Goal: Task Accomplishment & Management: Manage account settings

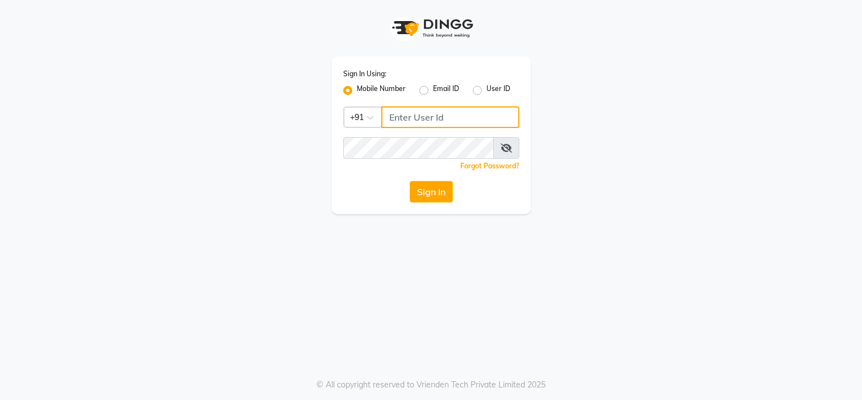
type input "9967174162"
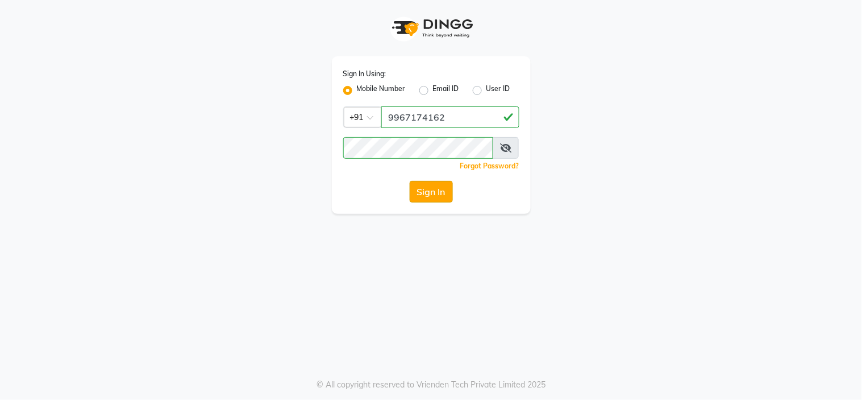
click at [419, 186] on button "Sign In" at bounding box center [431, 192] width 43 height 22
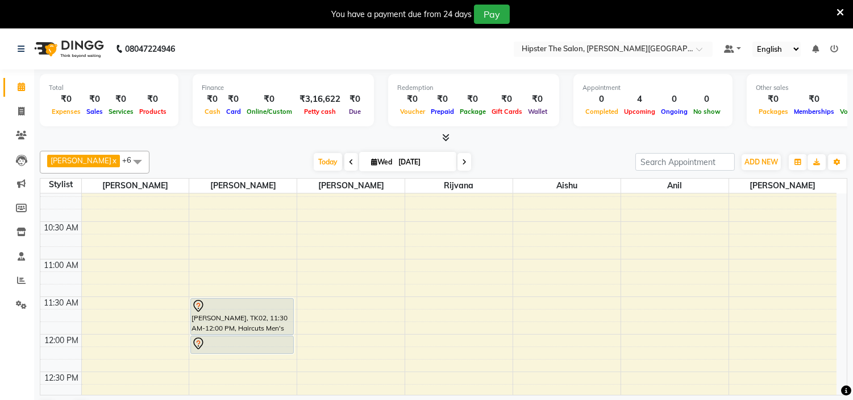
scroll to position [169, 0]
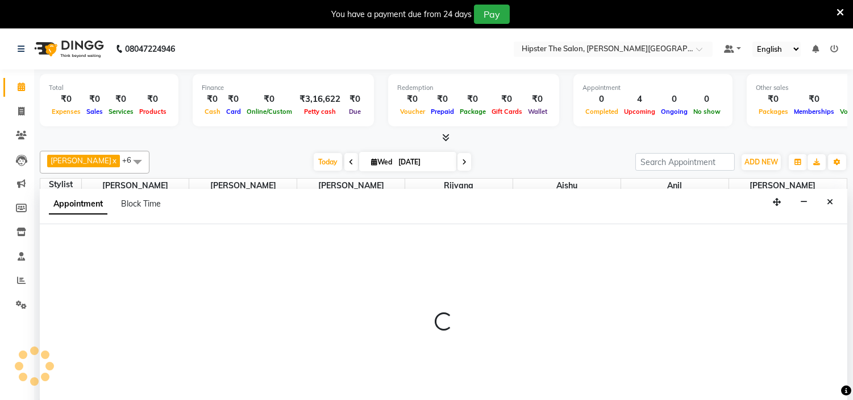
scroll to position [29, 0]
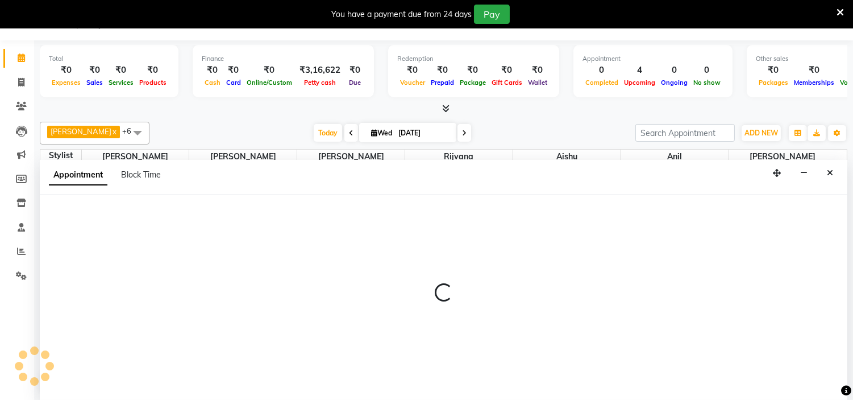
select select "85982"
select select "645"
select select "tentative"
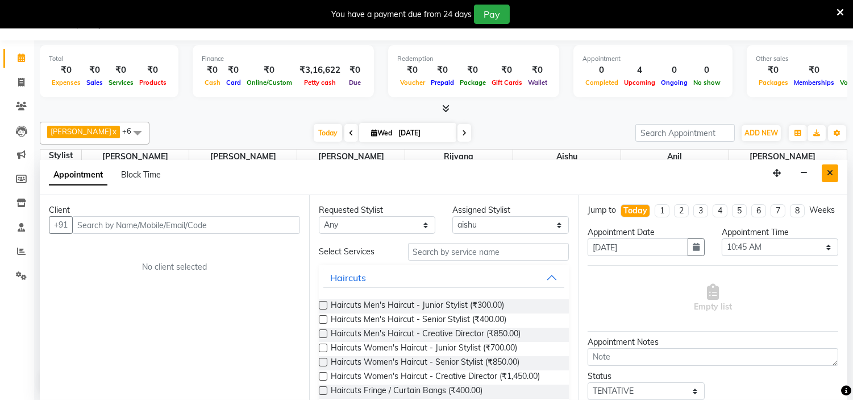
click at [828, 167] on button "Close" at bounding box center [830, 173] width 16 height 18
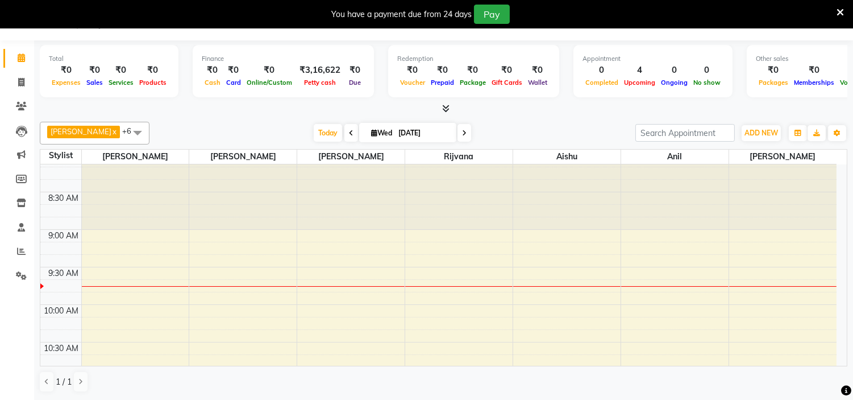
scroll to position [14, 0]
click at [314, 130] on span "Today" at bounding box center [328, 133] width 28 height 18
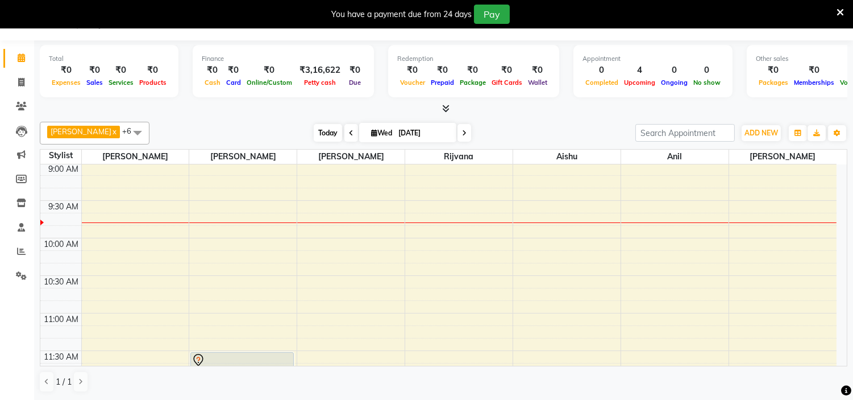
click at [318, 127] on span "Today" at bounding box center [328, 133] width 28 height 18
click at [314, 134] on span "Today" at bounding box center [328, 133] width 28 height 18
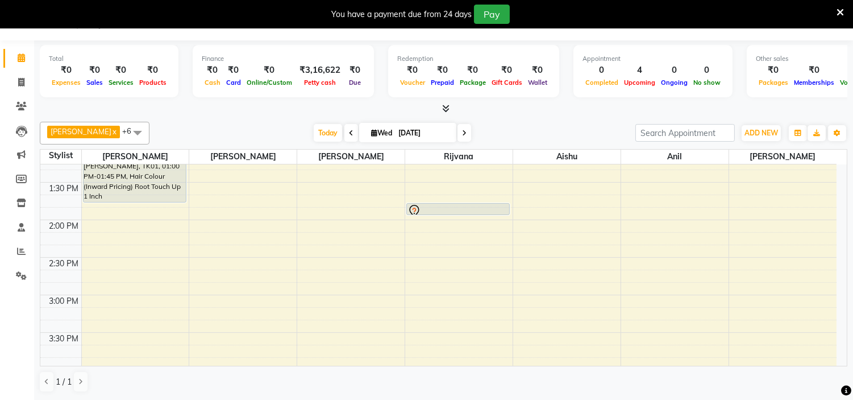
scroll to position [415, 0]
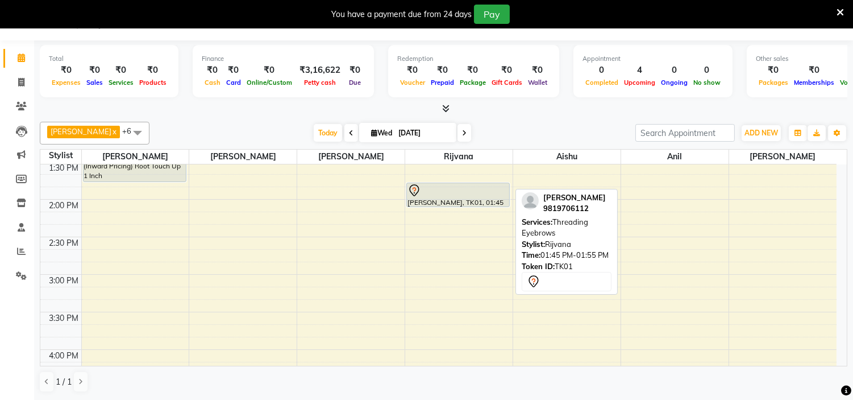
drag, startPoint x: 441, startPoint y: 190, endPoint x: 435, endPoint y: 214, distance: 24.5
click at [435, 214] on div "[PERSON_NAME], TK01, 01:45 PM-01:55 PM, Threading Eyebrows [PERSON_NAME], TK01,…" at bounding box center [458, 236] width 107 height 975
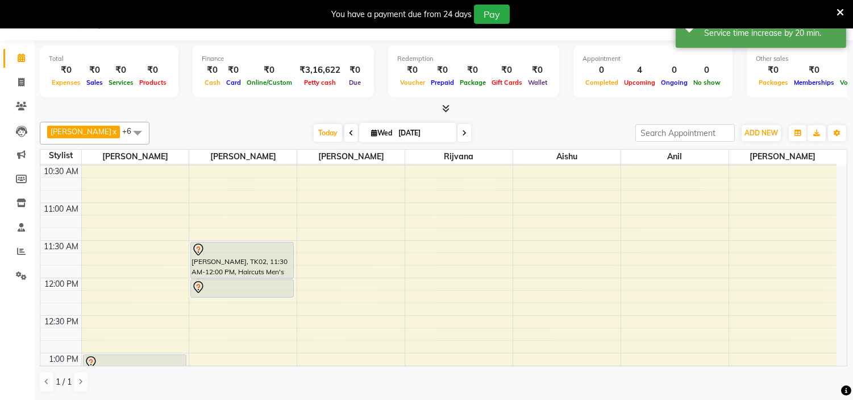
scroll to position [186, 0]
click at [458, 131] on span at bounding box center [465, 133] width 14 height 18
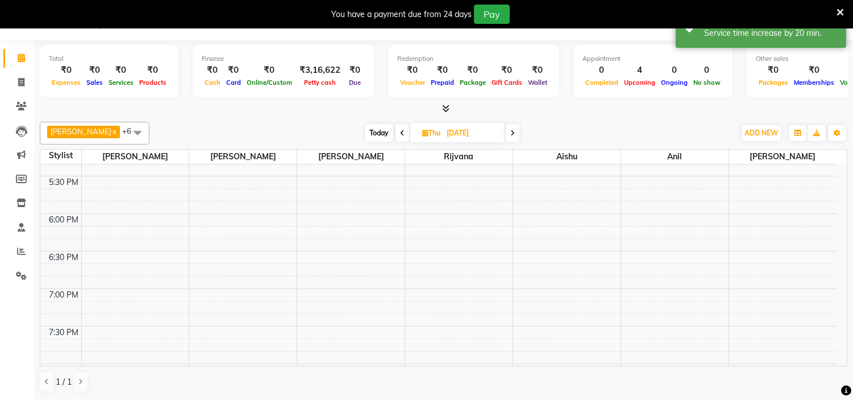
scroll to position [778, 0]
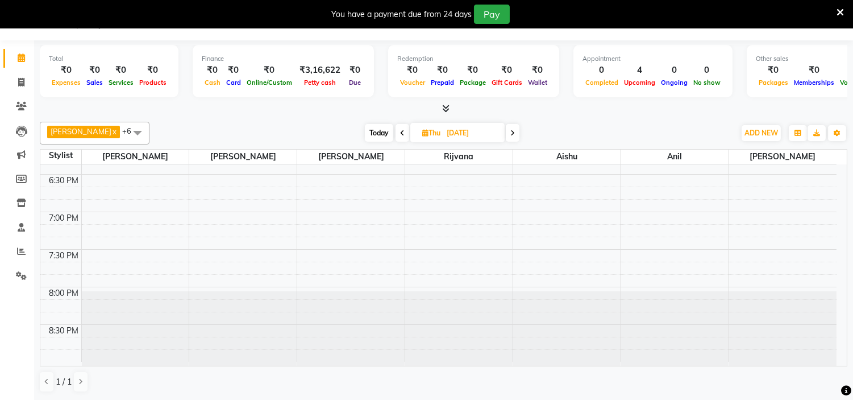
click at [400, 131] on icon at bounding box center [402, 133] width 5 height 7
type input "[DATE]"
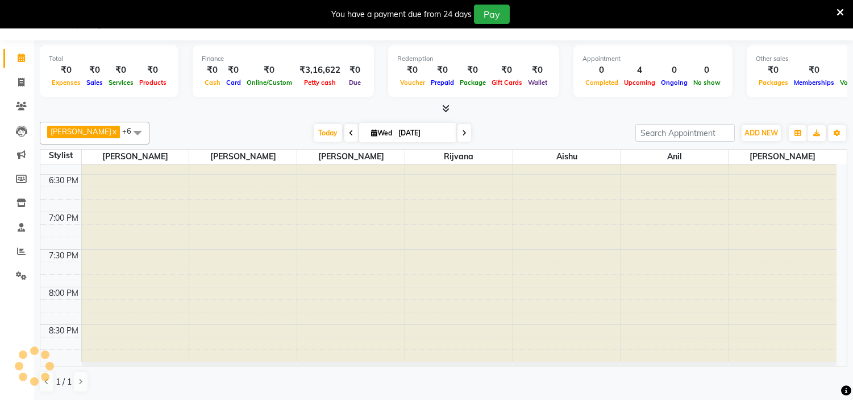
scroll to position [76, 0]
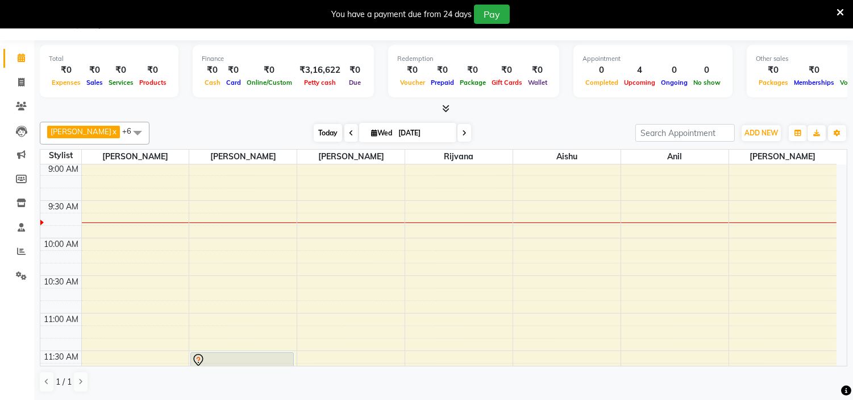
click at [315, 131] on span "Today" at bounding box center [328, 133] width 28 height 18
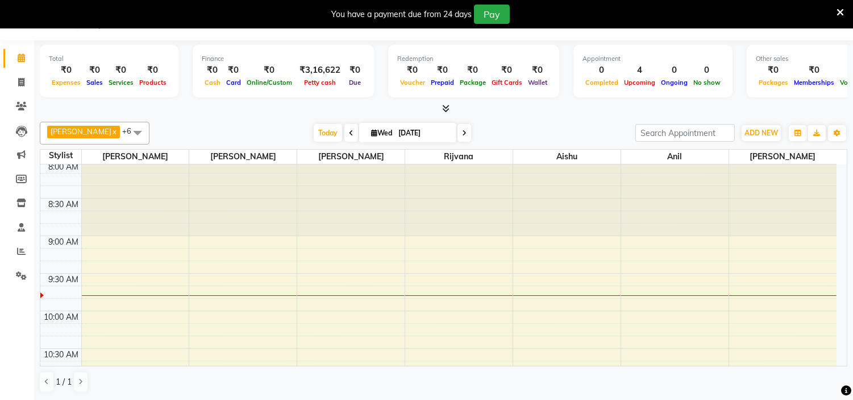
scroll to position [0, 0]
click at [314, 136] on span "Today" at bounding box center [328, 133] width 28 height 18
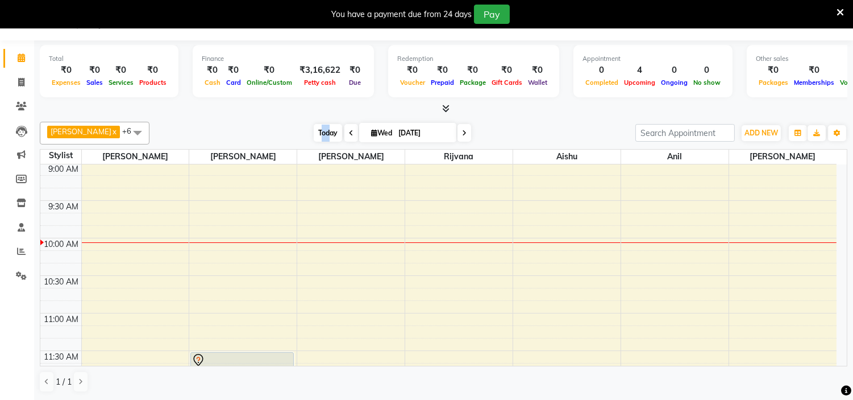
drag, startPoint x: 304, startPoint y: 138, endPoint x: 313, endPoint y: 136, distance: 9.3
click at [314, 136] on span "Today" at bounding box center [328, 133] width 28 height 18
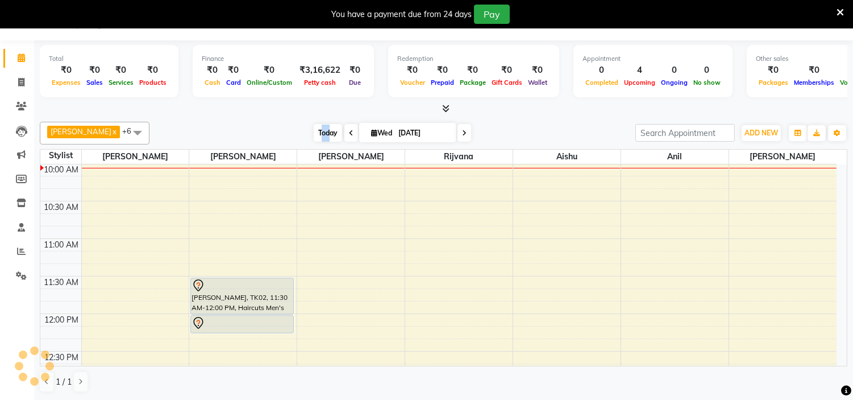
click at [314, 136] on span "Today" at bounding box center [328, 133] width 28 height 18
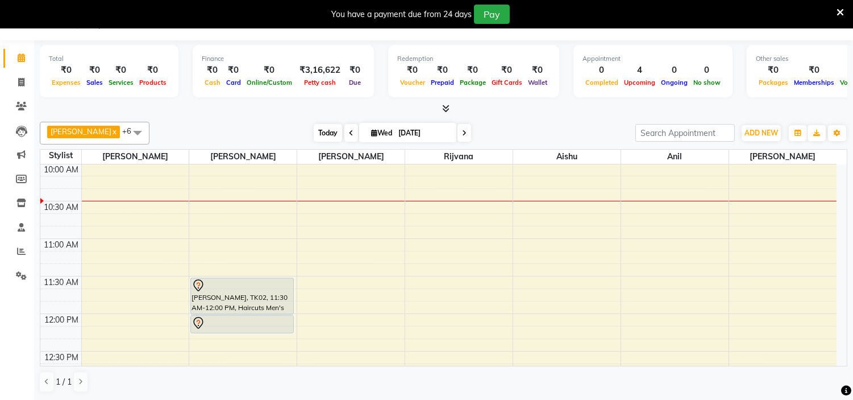
click at [314, 135] on span "Today" at bounding box center [328, 133] width 28 height 18
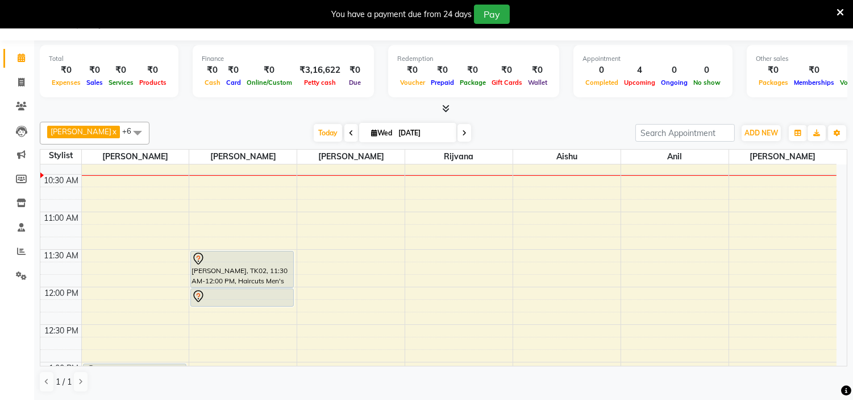
scroll to position [173, 0]
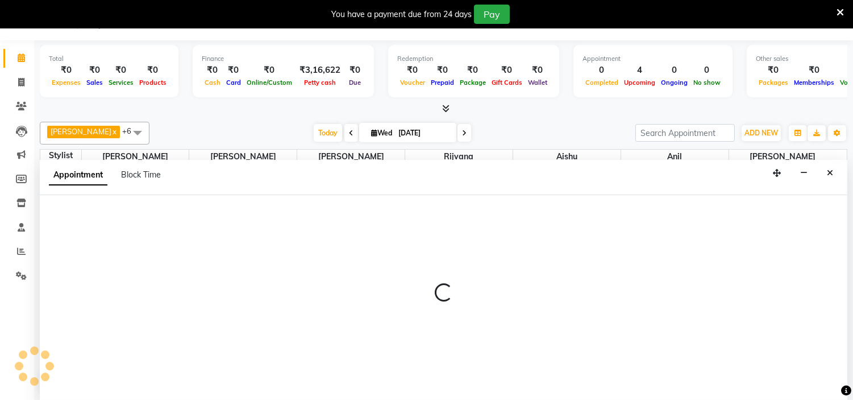
select select "85980"
select select "630"
select select "tentative"
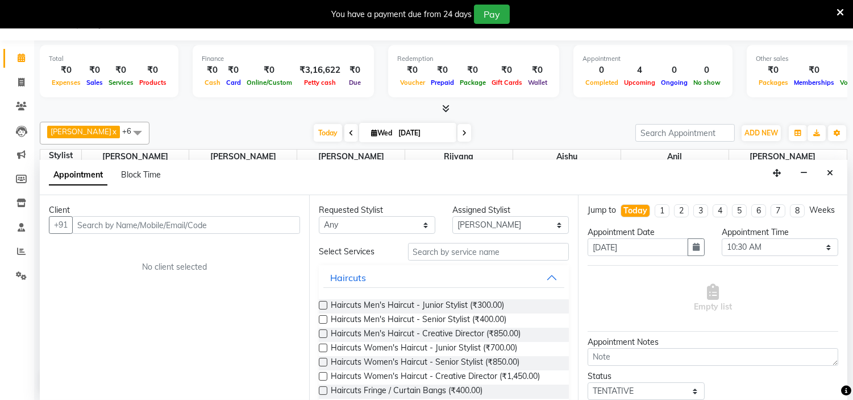
click at [178, 232] on input "text" at bounding box center [186, 225] width 228 height 18
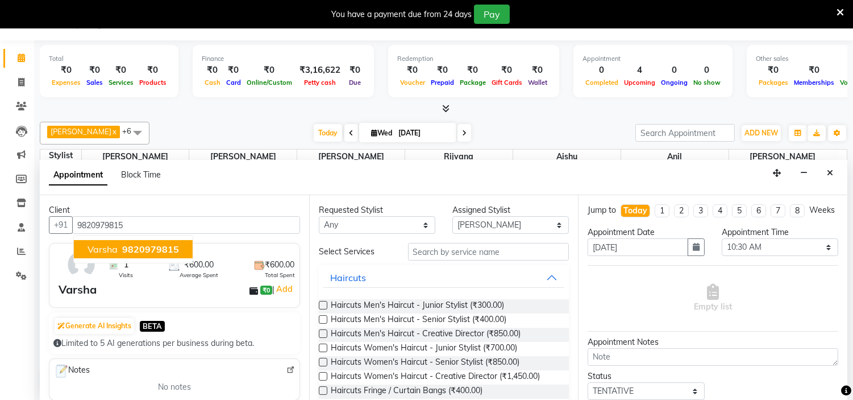
click at [126, 247] on span "9820979815" at bounding box center [150, 248] width 57 height 11
type input "9820979815"
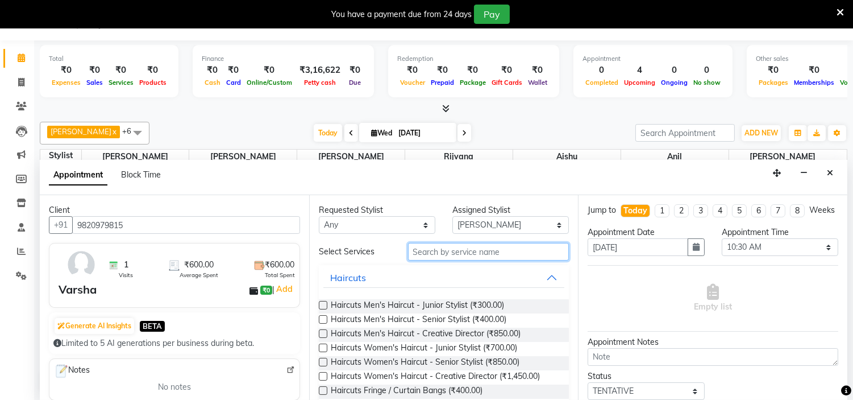
click at [438, 255] on input "text" at bounding box center [488, 252] width 161 height 18
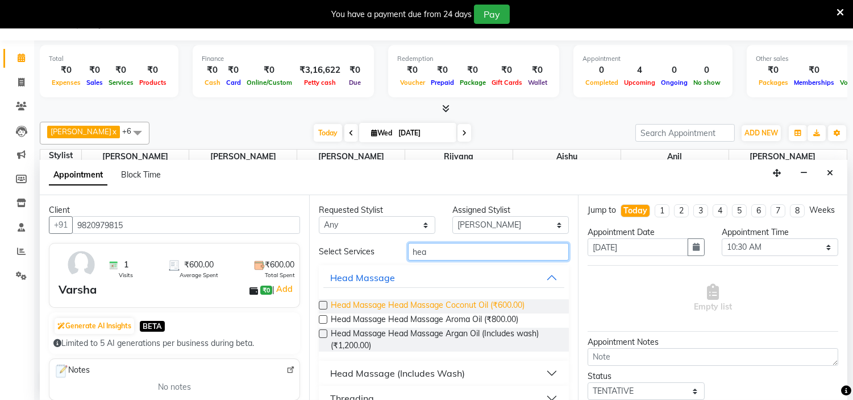
type input "hea"
click at [417, 306] on span "Head Massage Head Massage Coconut Oil (₹600.00)" at bounding box center [428, 306] width 194 height 14
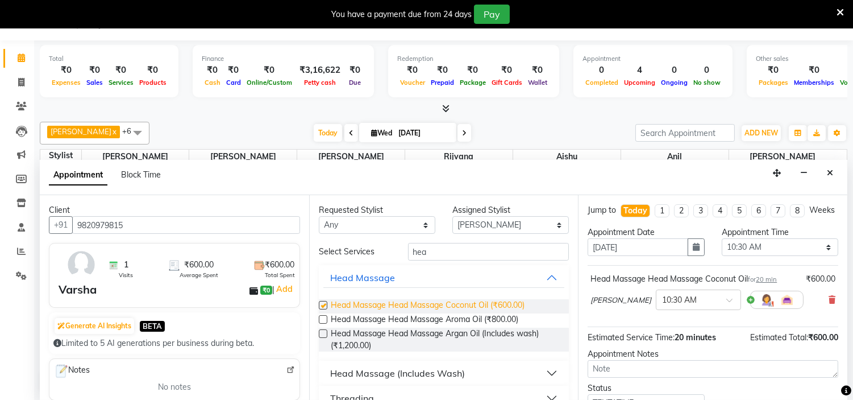
checkbox input "false"
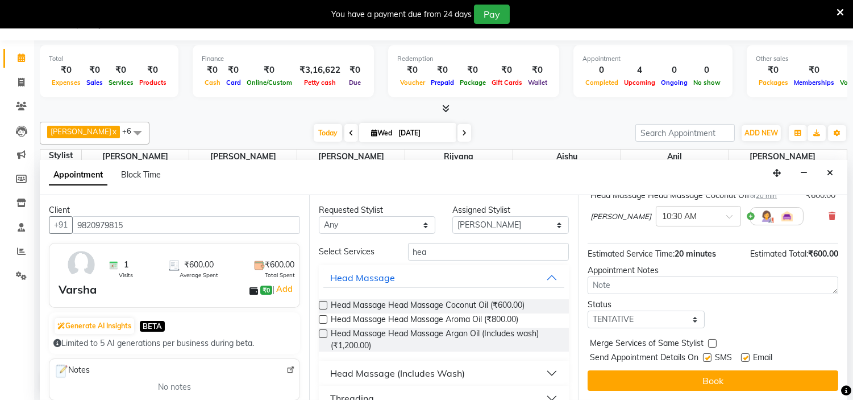
click at [708, 390] on div "Jump to [DATE] 1 2 3 4 5 6 7 8 Weeks Appointment Date [DATE] Appointment Time S…" at bounding box center [712, 297] width 269 height 205
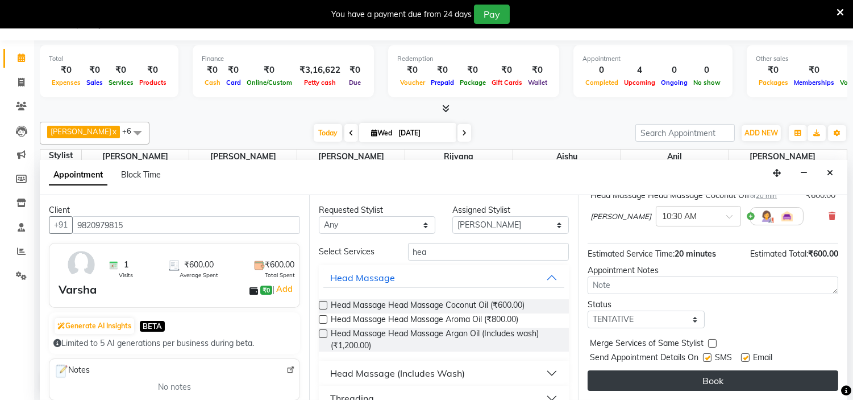
click at [708, 384] on button "Book" at bounding box center [713, 380] width 251 height 20
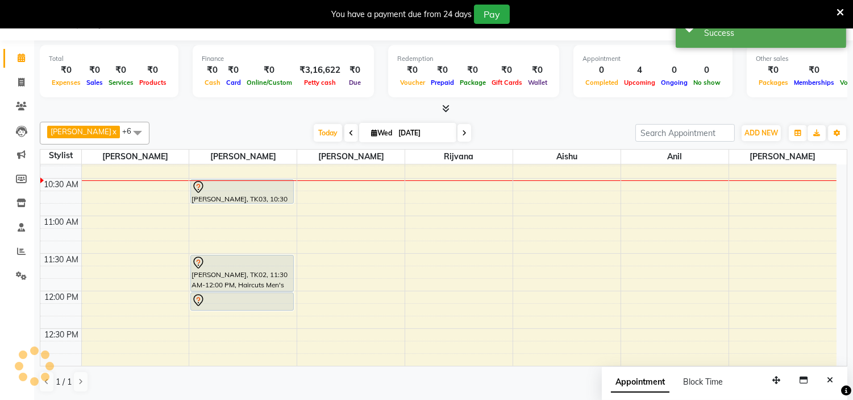
scroll to position [0, 0]
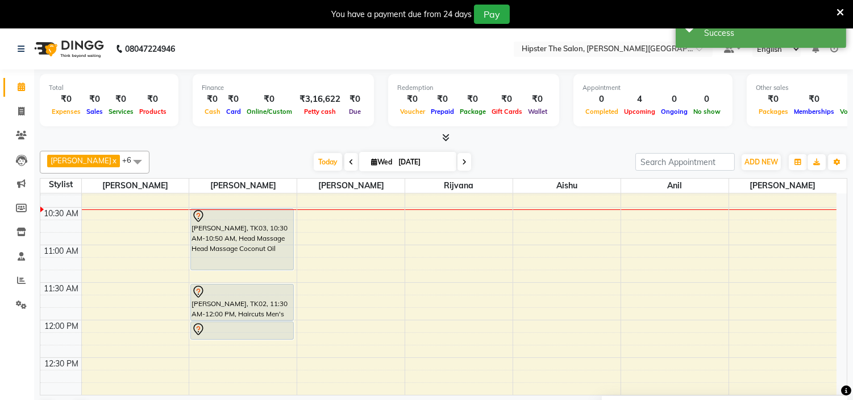
drag, startPoint x: 239, startPoint y: 230, endPoint x: 241, endPoint y: 265, distance: 35.8
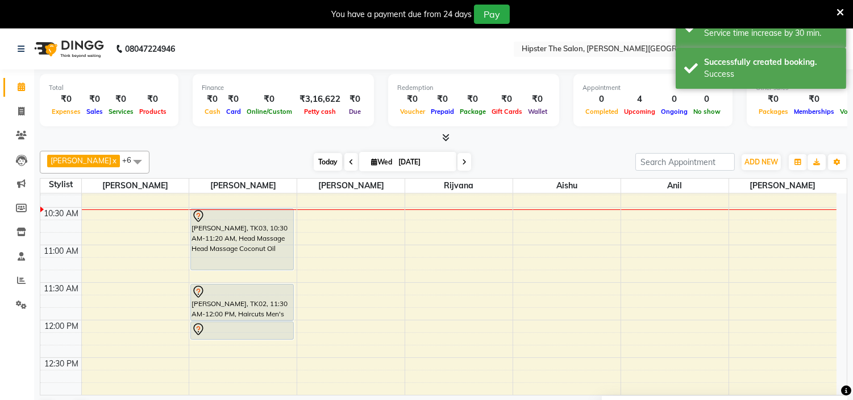
click at [314, 158] on span "Today" at bounding box center [328, 162] width 28 height 18
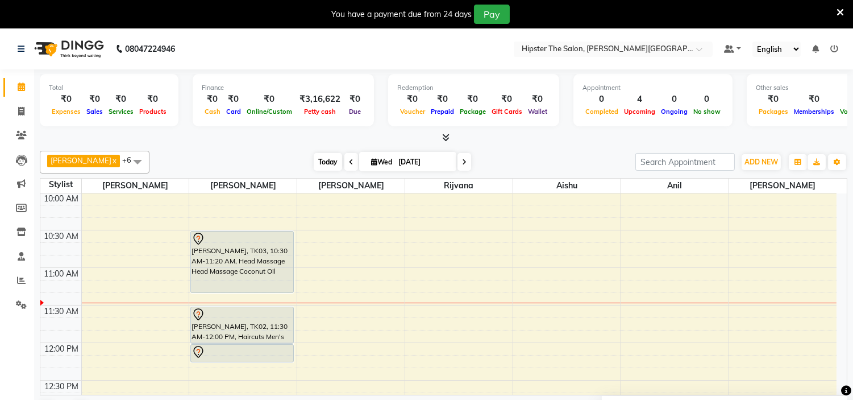
click at [314, 166] on span "Today" at bounding box center [328, 162] width 28 height 18
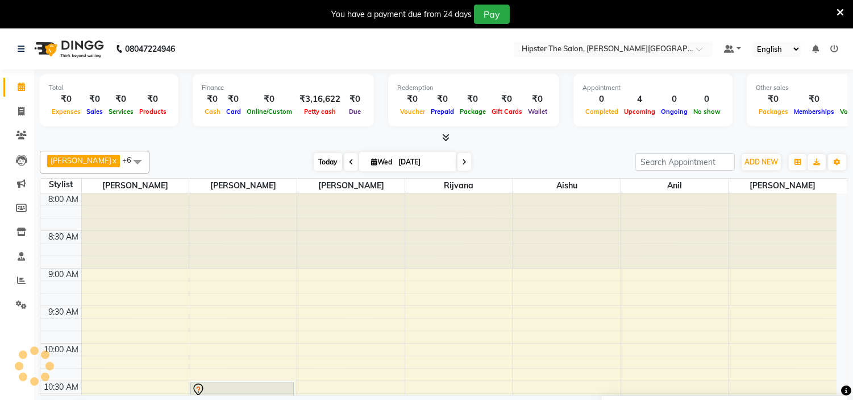
scroll to position [226, 0]
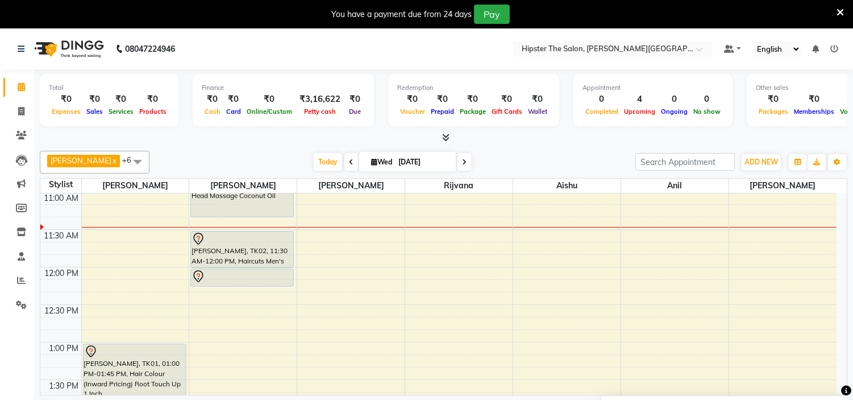
click at [45, 105] on div "Total ₹0 Expenses ₹0 Sales ₹0 Services ₹0 Products" at bounding box center [109, 100] width 139 height 52
click at [315, 160] on span "Today" at bounding box center [328, 162] width 28 height 18
click at [314, 160] on span "Today" at bounding box center [328, 162] width 28 height 18
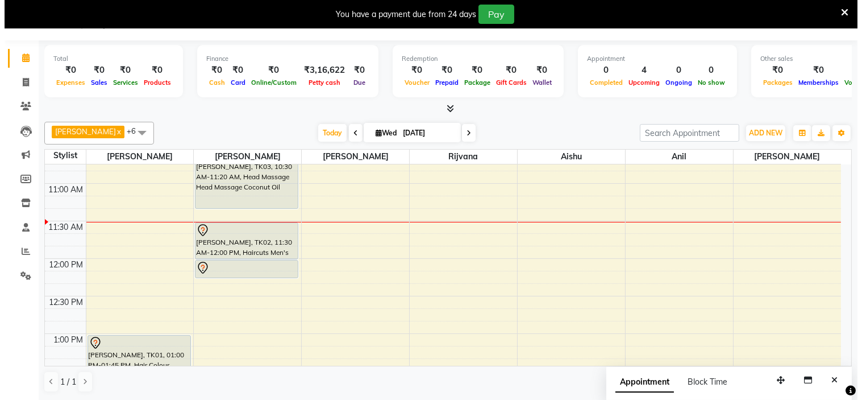
scroll to position [150, 0]
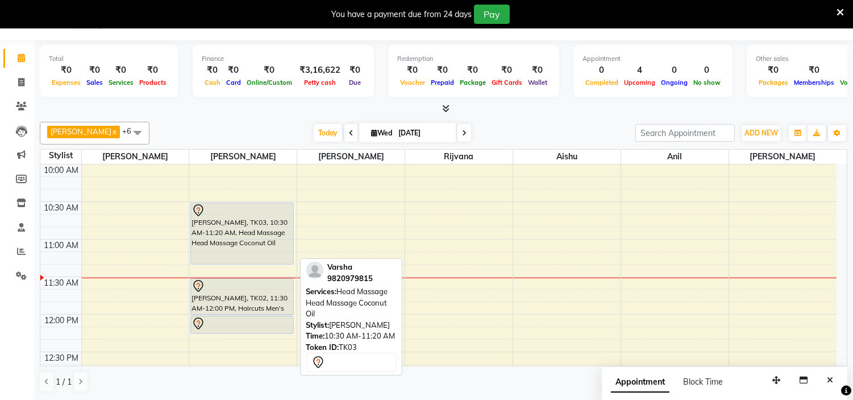
click at [239, 228] on div "[PERSON_NAME], TK03, 10:30 AM-11:20 AM, Head Massage Head Massage Coconut Oil" at bounding box center [242, 233] width 102 height 61
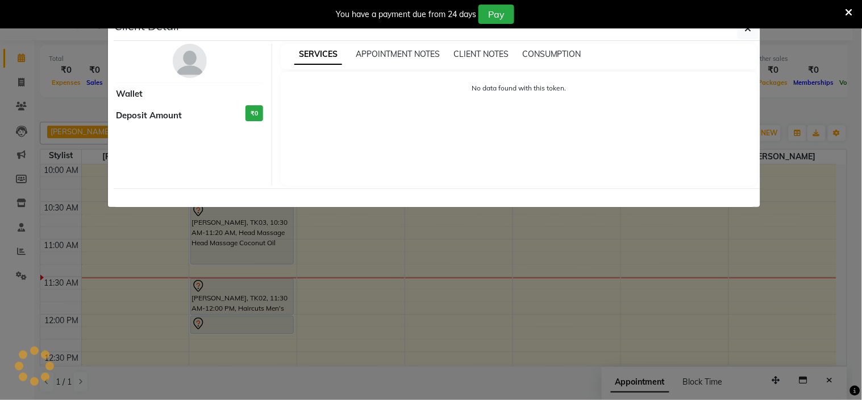
select select "7"
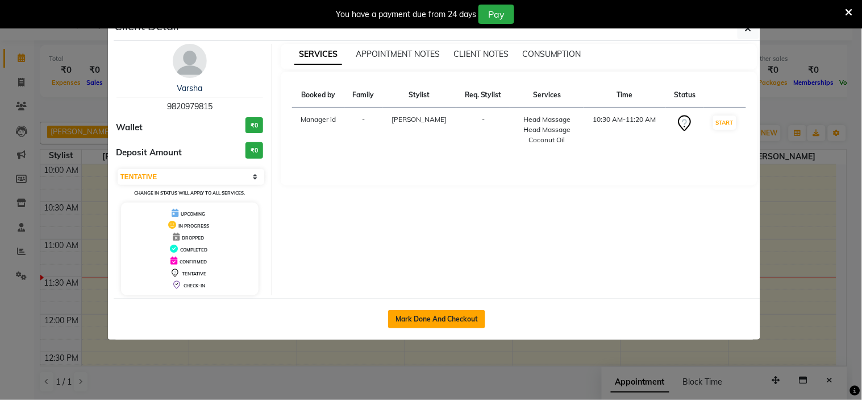
click at [433, 317] on button "Mark Done And Checkout" at bounding box center [436, 319] width 97 height 18
select select "8592"
select select "service"
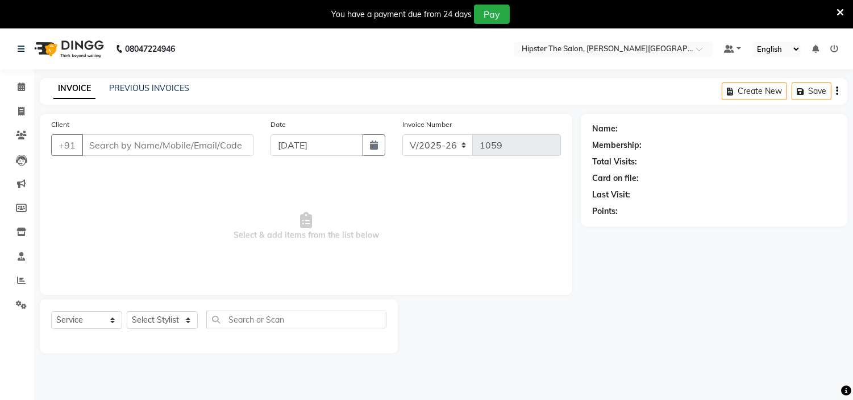
type input "9820979815"
select select "85980"
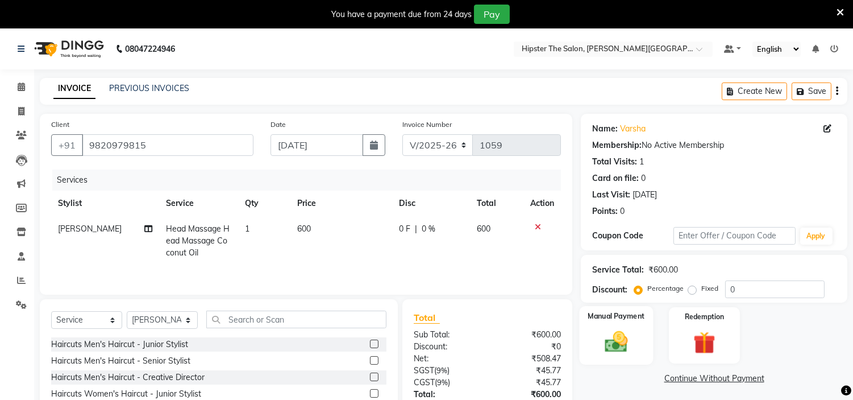
click at [629, 344] on img at bounding box center [617, 342] width 38 height 27
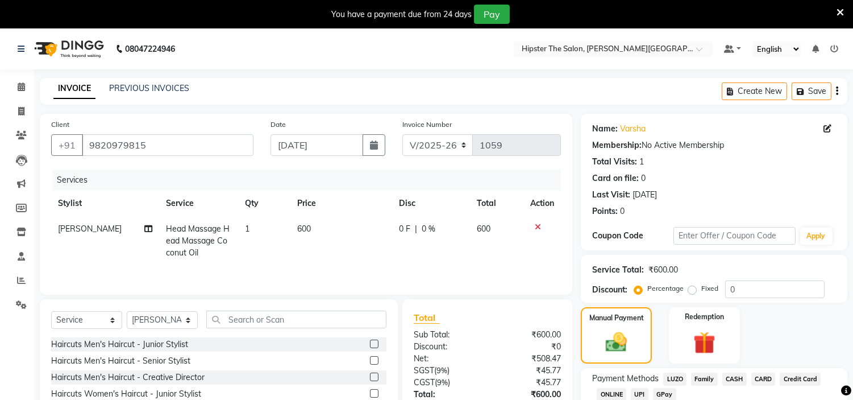
click at [732, 377] on span "CASH" at bounding box center [734, 378] width 24 height 13
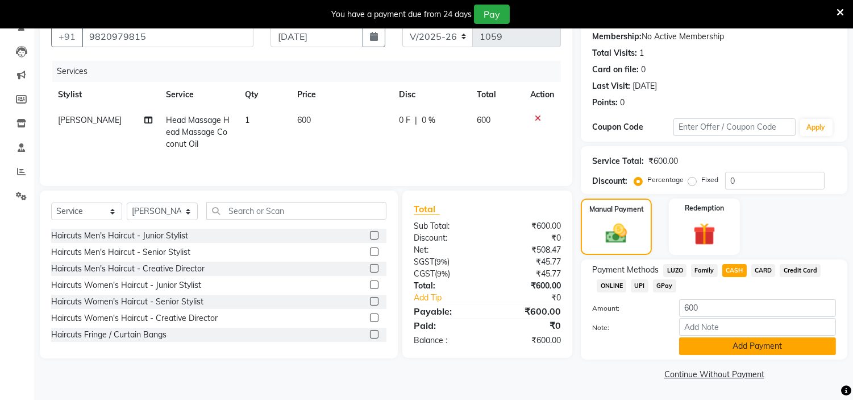
click at [728, 344] on button "Add Payment" at bounding box center [757, 346] width 157 height 18
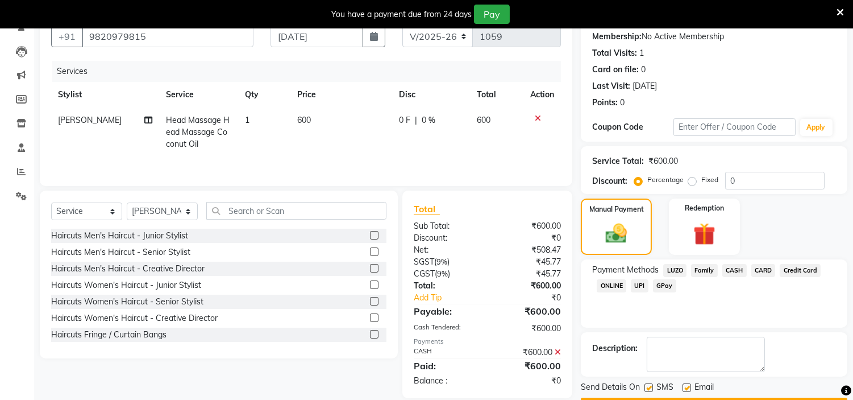
scroll to position [140, 0]
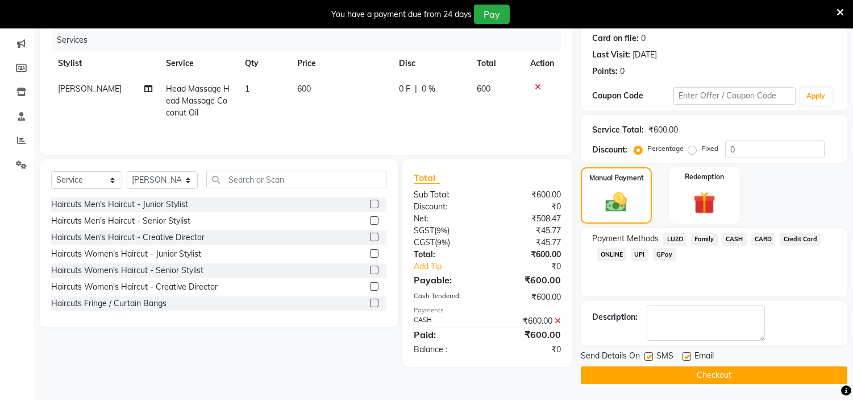
click at [700, 373] on button "Checkout" at bounding box center [714, 375] width 267 height 18
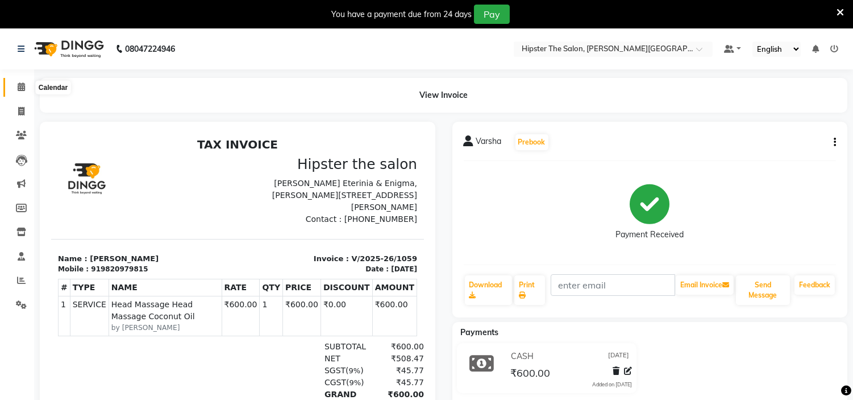
click at [23, 91] on icon at bounding box center [21, 86] width 7 height 9
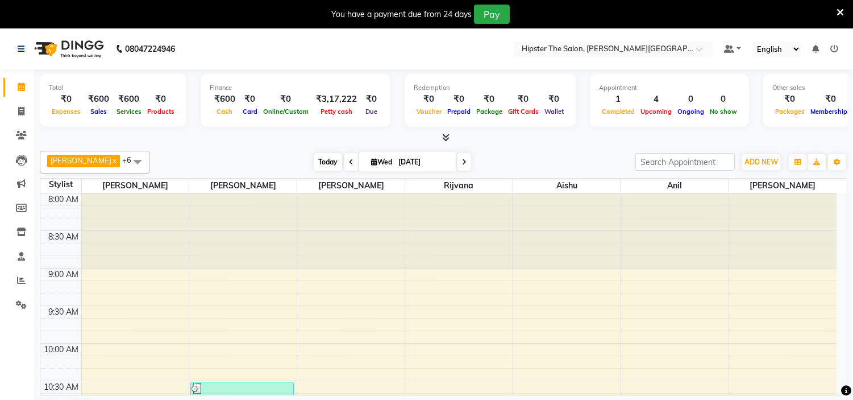
click at [314, 159] on span "Today" at bounding box center [328, 162] width 28 height 18
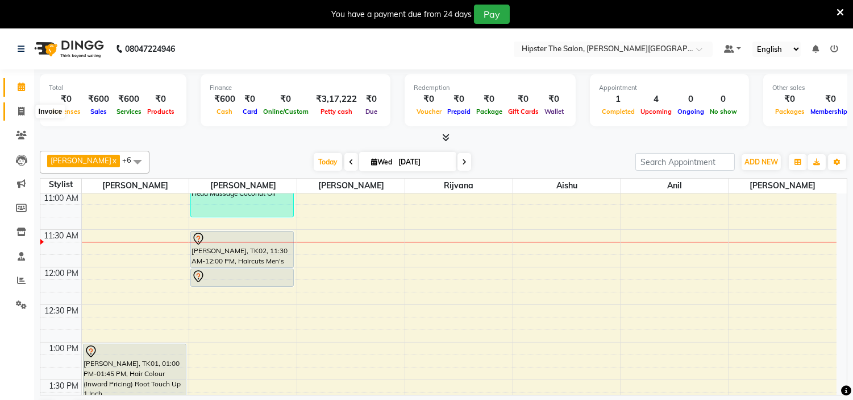
click at [18, 114] on icon at bounding box center [21, 111] width 6 height 9
select select "service"
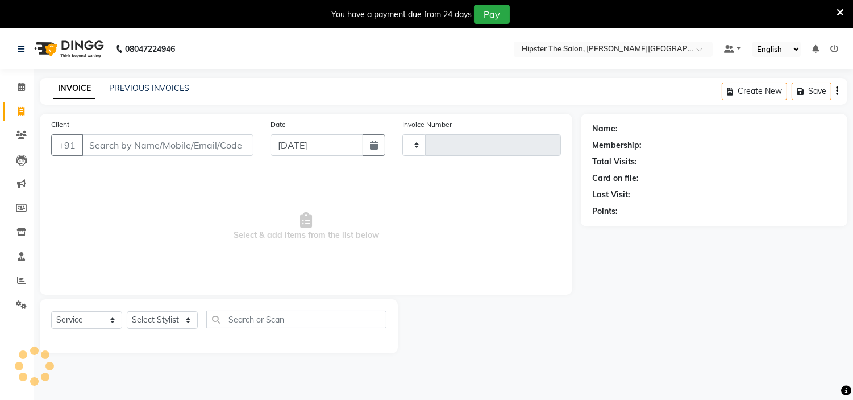
type input "1060"
select select "8592"
click at [146, 84] on link "PREVIOUS INVOICES" at bounding box center [149, 88] width 80 height 10
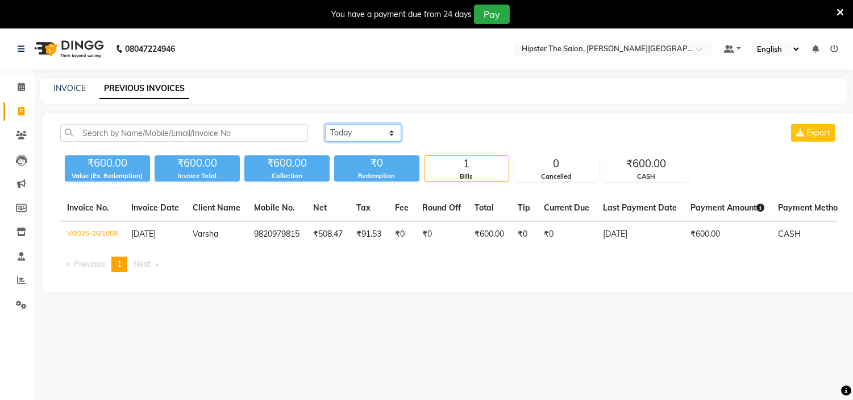
click at [344, 131] on select "[DATE] [DATE] Custom Range" at bounding box center [363, 133] width 76 height 18
click at [325, 124] on select "[DATE] [DATE] Custom Range" at bounding box center [363, 133] width 76 height 18
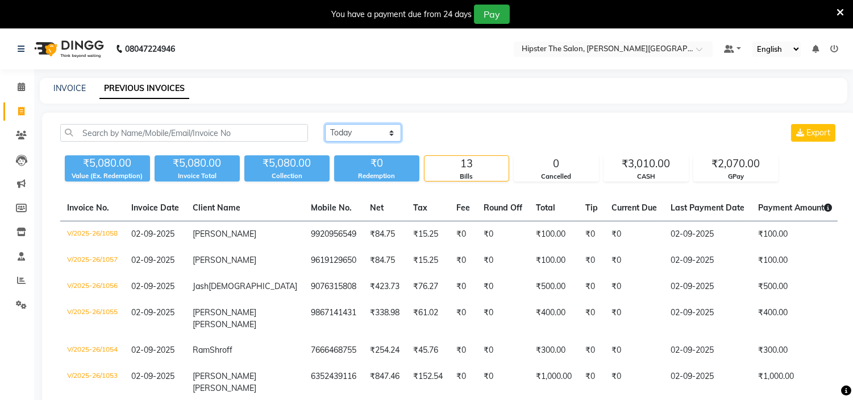
click at [390, 132] on select "[DATE] [DATE] Custom Range" at bounding box center [363, 133] width 76 height 18
select select "range"
click at [325, 124] on select "[DATE] [DATE] Custom Range" at bounding box center [363, 133] width 76 height 18
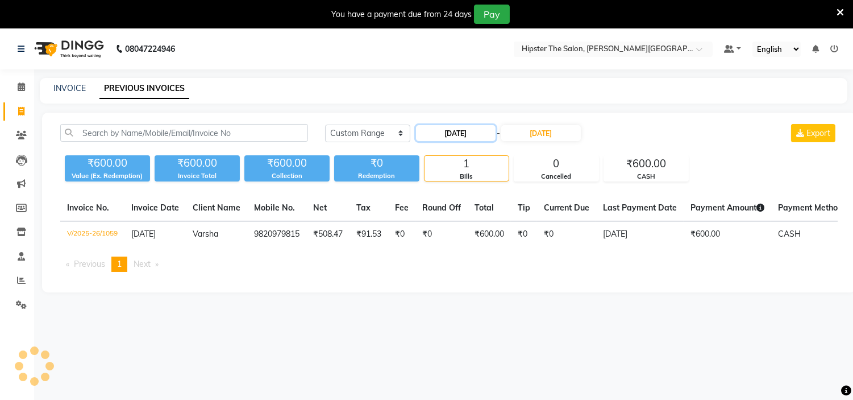
click at [474, 135] on input "[DATE]" at bounding box center [456, 133] width 80 height 16
select select "9"
select select "2025"
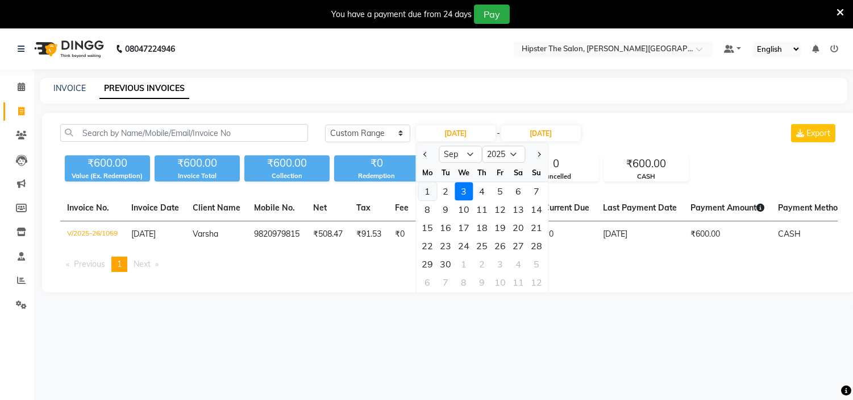
click at [429, 188] on div "1" at bounding box center [427, 191] width 18 height 18
type input "[DATE]"
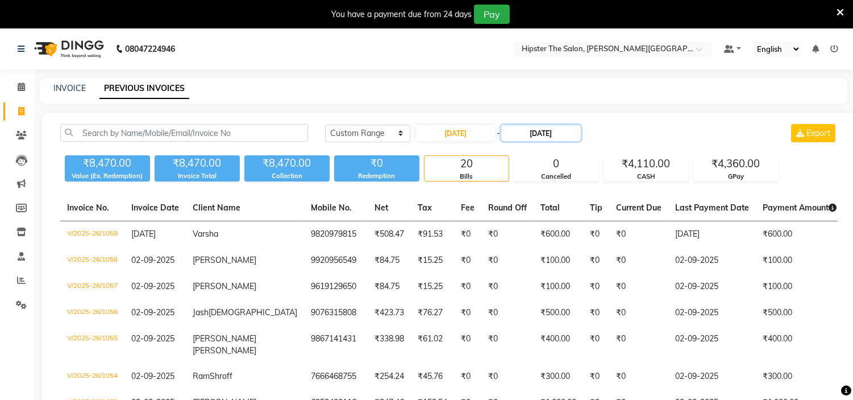
click at [537, 133] on input "[DATE]" at bounding box center [541, 133] width 80 height 16
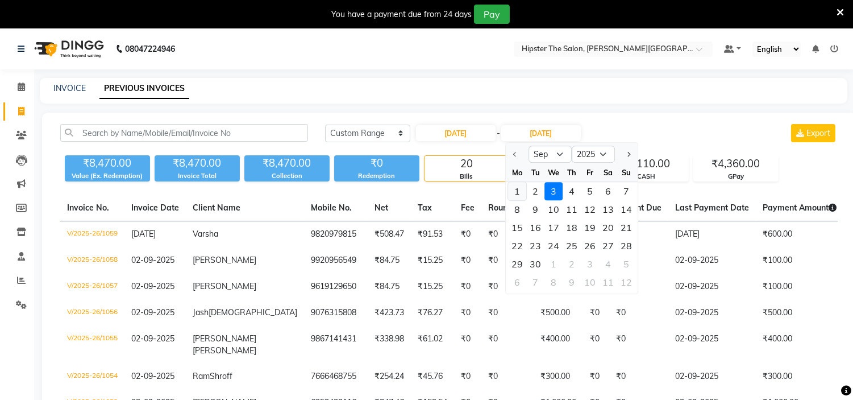
click at [516, 188] on div "1" at bounding box center [517, 191] width 18 height 18
type input "[DATE]"
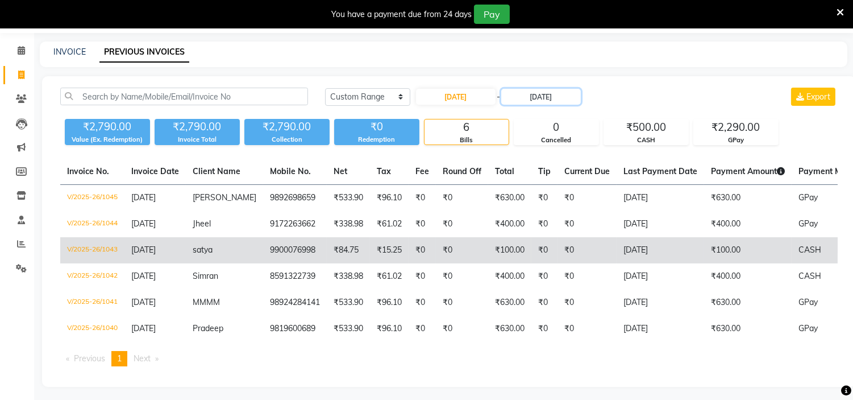
scroll to position [37, 0]
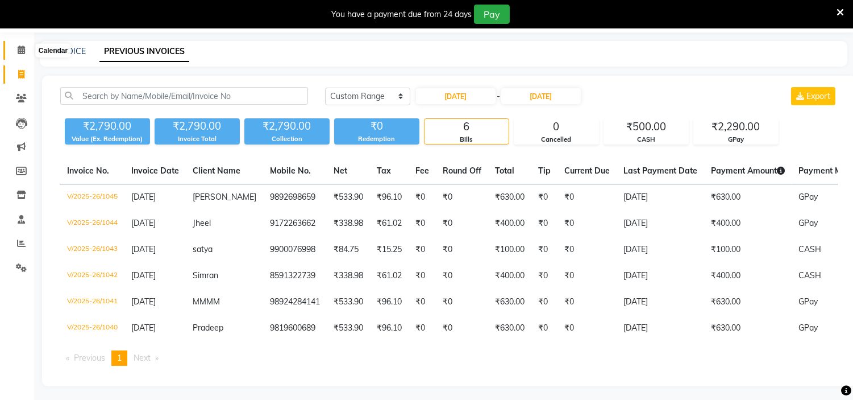
click at [19, 46] on icon at bounding box center [21, 49] width 7 height 9
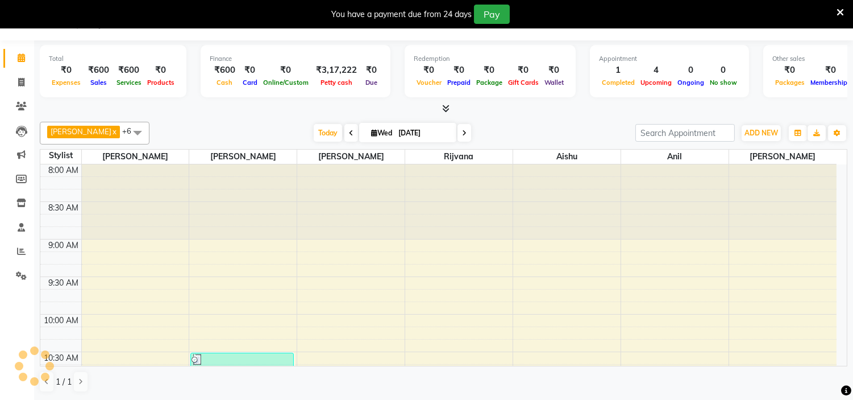
scroll to position [28, 0]
click at [20, 80] on icon at bounding box center [21, 82] width 6 height 9
select select "service"
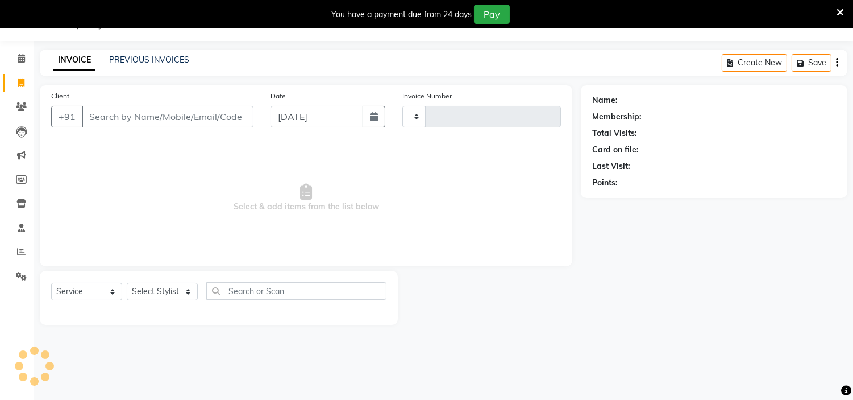
type input "1060"
select select "8592"
click at [149, 59] on link "PREVIOUS INVOICES" at bounding box center [149, 60] width 80 height 10
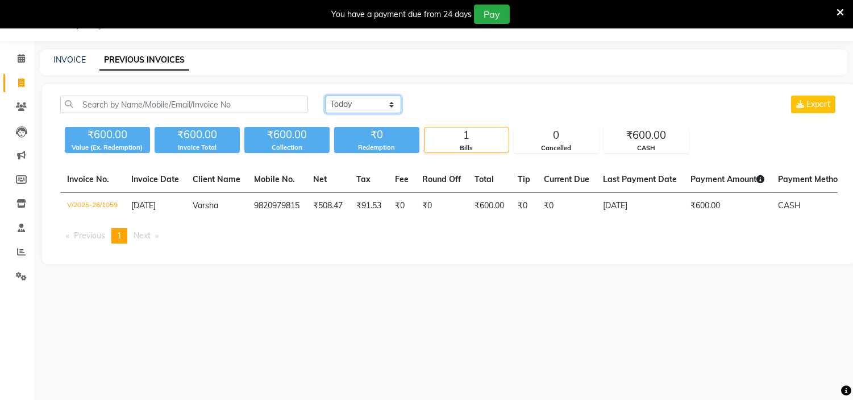
click at [345, 105] on select "[DATE] [DATE] Custom Range" at bounding box center [363, 104] width 76 height 18
select select "range"
click at [325, 95] on select "[DATE] [DATE] Custom Range" at bounding box center [363, 104] width 76 height 18
click at [484, 105] on input "[DATE]" at bounding box center [456, 105] width 80 height 16
select select "9"
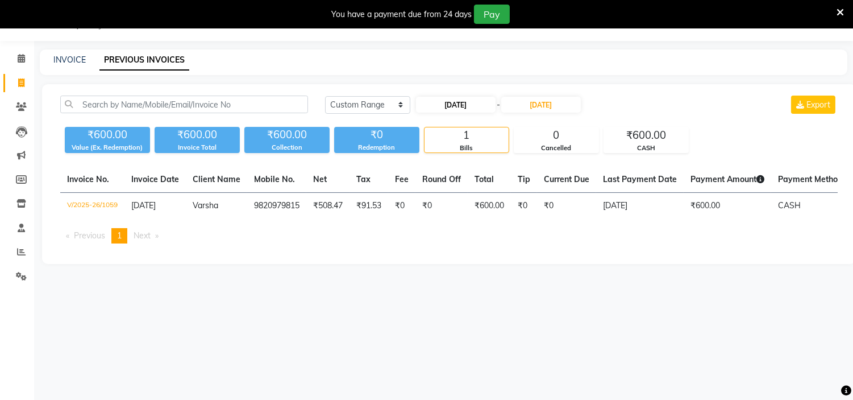
select select "2025"
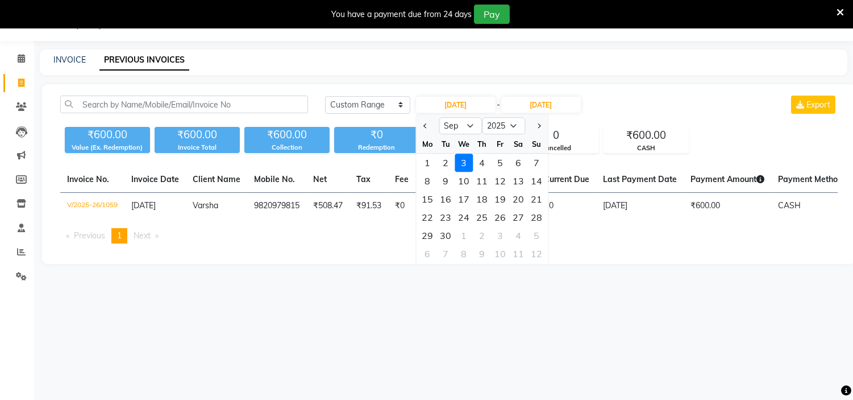
click at [502, 82] on main "INVOICE PREVIOUS INVOICES [DATE] [DATE] Custom Range [DATE] Jan Feb Mar Apr May…" at bounding box center [443, 164] width 819 height 231
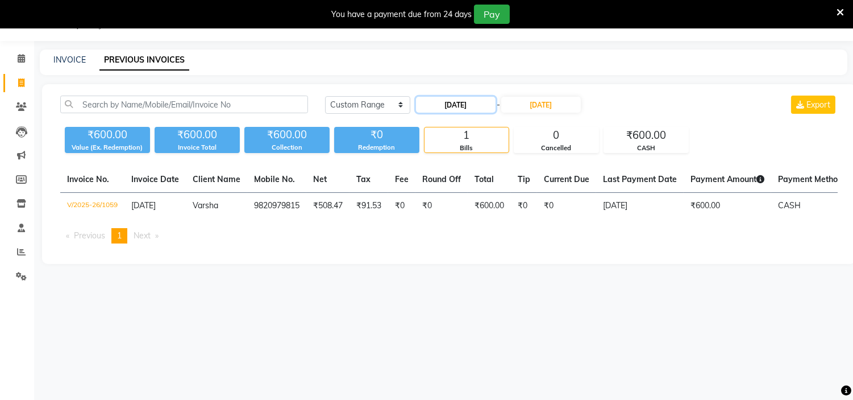
drag, startPoint x: 472, startPoint y: 108, endPoint x: 487, endPoint y: 101, distance: 16.0
click at [487, 101] on input "[DATE]" at bounding box center [456, 105] width 80 height 16
select select "9"
select select "2025"
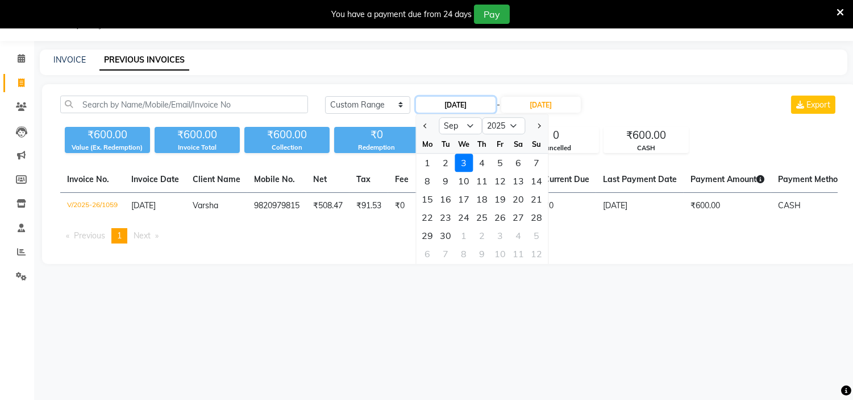
click at [487, 101] on input "[DATE]" at bounding box center [456, 105] width 80 height 16
click at [425, 162] on div "1" at bounding box center [427, 162] width 18 height 18
type input "[DATE]"
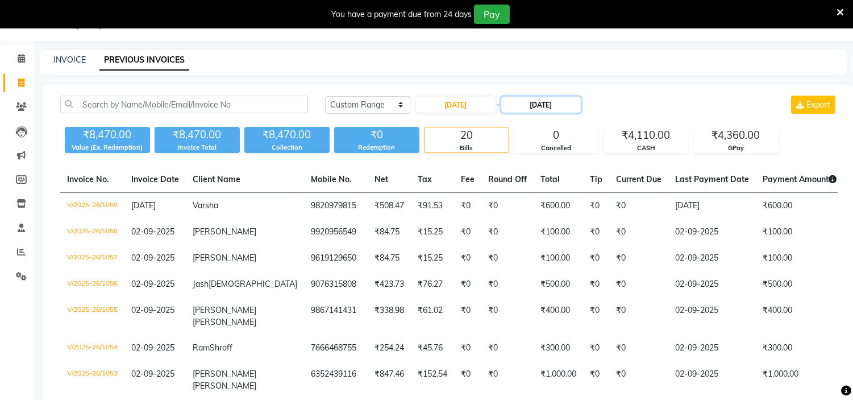
click at [552, 103] on input "[DATE]" at bounding box center [541, 105] width 80 height 16
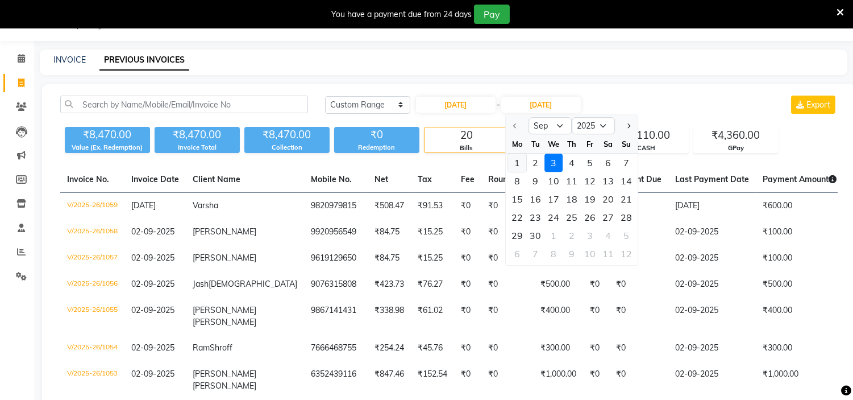
click at [517, 161] on div "1" at bounding box center [517, 162] width 18 height 18
type input "[DATE]"
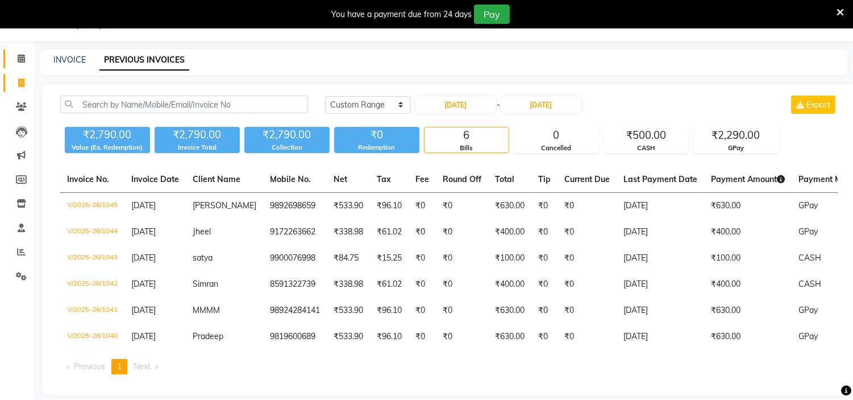
click at [19, 54] on icon at bounding box center [21, 58] width 7 height 9
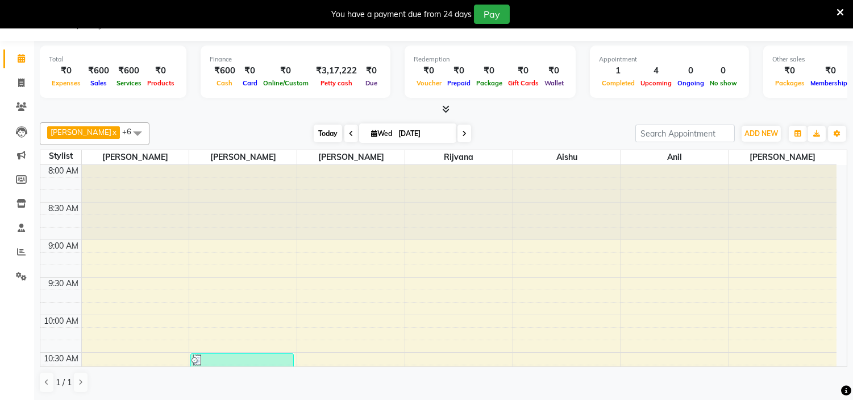
click at [314, 135] on span "Today" at bounding box center [328, 133] width 28 height 18
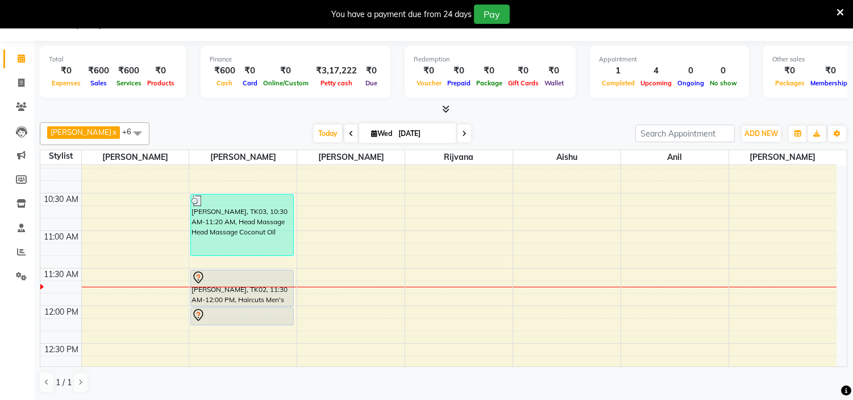
scroll to position [158, 0]
click at [20, 77] on span at bounding box center [21, 83] width 20 height 13
select select "8592"
select select "service"
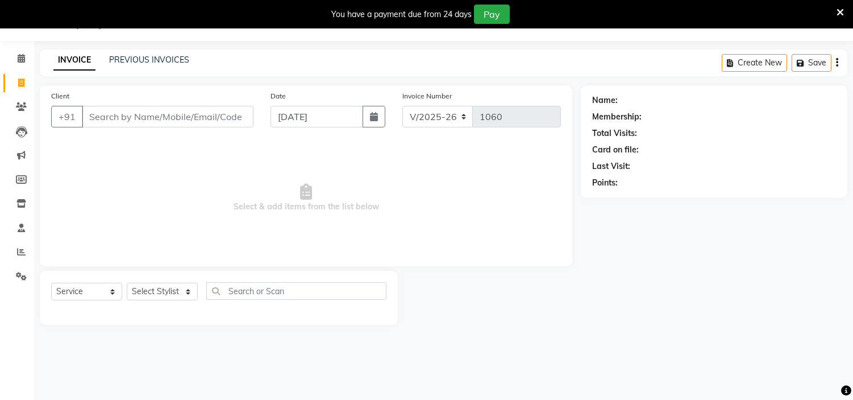
click at [143, 119] on input "Client" at bounding box center [168, 117] width 172 height 22
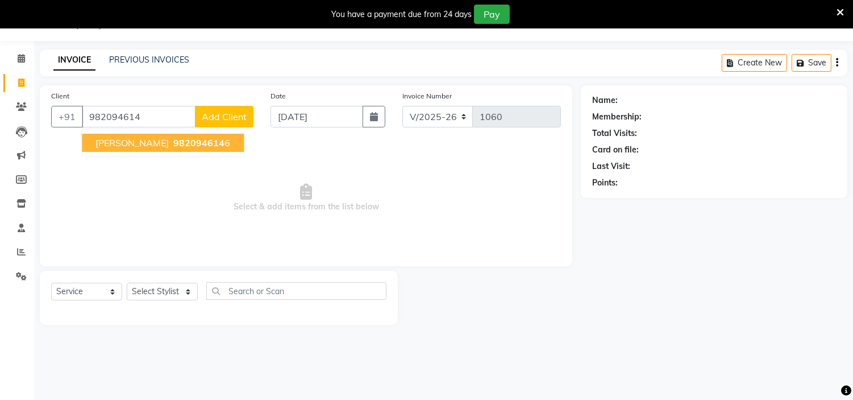
click at [116, 148] on span "[PERSON_NAME]" at bounding box center [131, 142] width 73 height 11
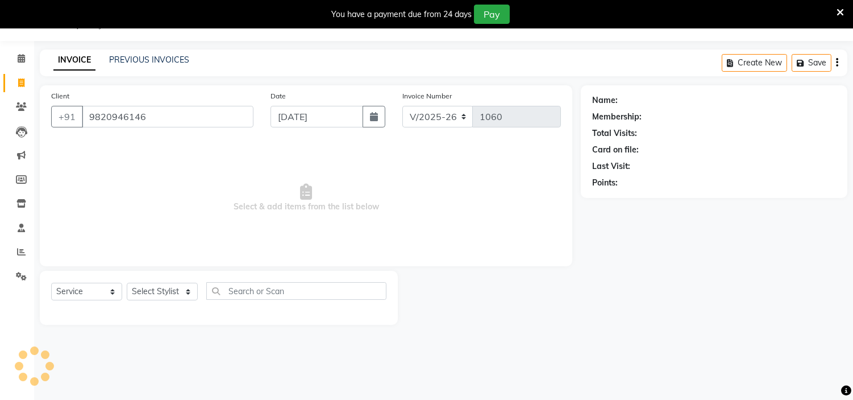
type input "9820946146"
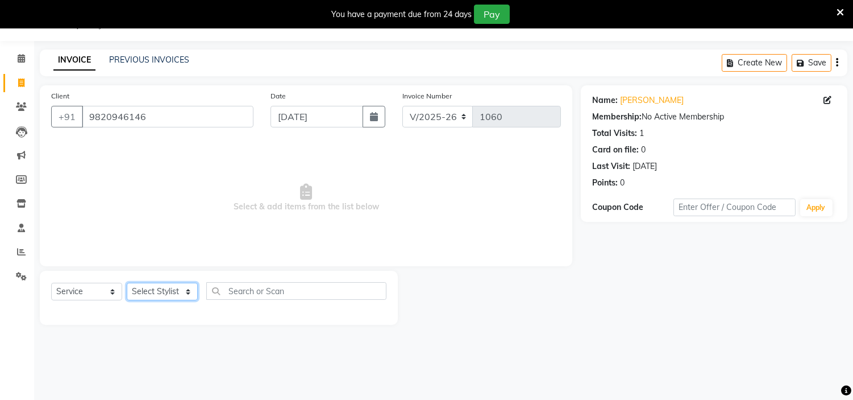
click at [177, 293] on select "Select Stylist [PERSON_NAME] [PERSON_NAME] [PERSON_NAME] [PERSON_NAME] Manager …" at bounding box center [162, 291] width 71 height 18
select select "85980"
click at [127, 283] on select "Select Stylist [PERSON_NAME] [PERSON_NAME] [PERSON_NAME] [PERSON_NAME] Manager …" at bounding box center [162, 291] width 71 height 18
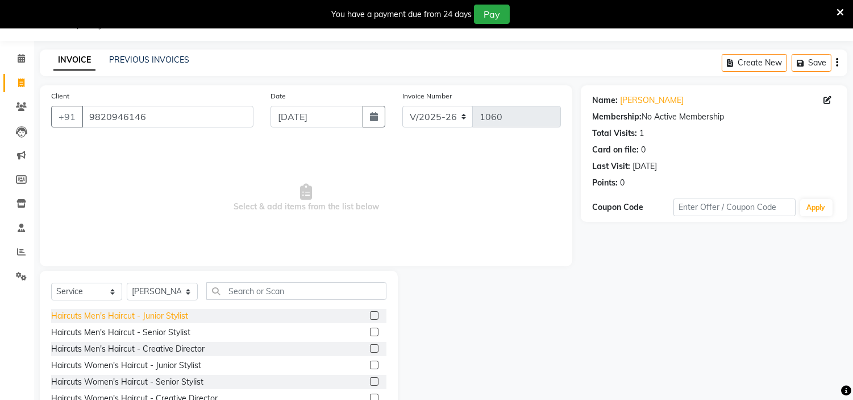
click at [140, 317] on div "Haircuts Men's Haircut - Junior Stylist" at bounding box center [119, 316] width 137 height 12
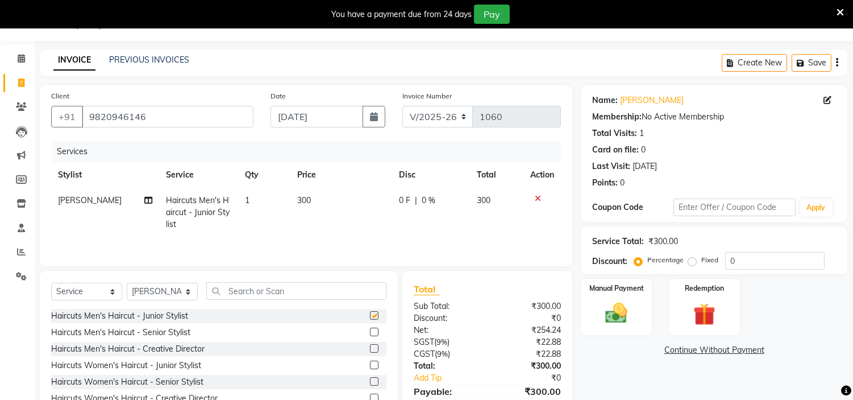
checkbox input "false"
click at [267, 293] on input "text" at bounding box center [296, 291] width 180 height 18
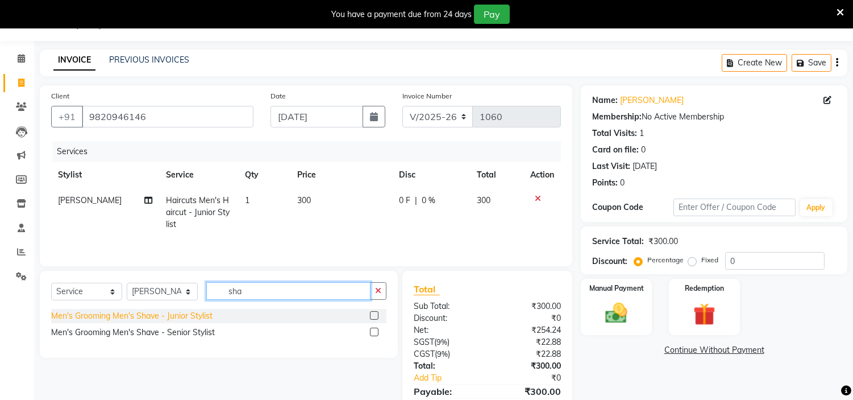
type input "sha"
click at [195, 318] on div "Men's Grooming Men's Shave - Junior Stylist" at bounding box center [131, 316] width 161 height 12
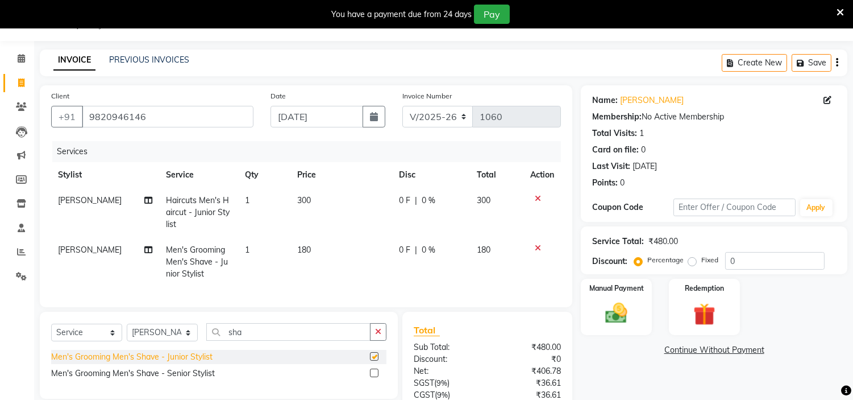
checkbox input "false"
click at [308, 243] on td "180" at bounding box center [341, 261] width 102 height 49
select select "85980"
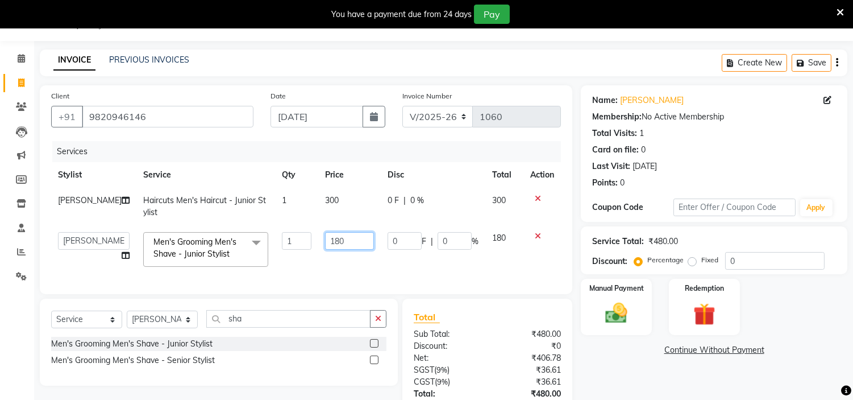
click at [330, 244] on input "180" at bounding box center [349, 241] width 49 height 18
type input "1"
type input "2"
type input "200"
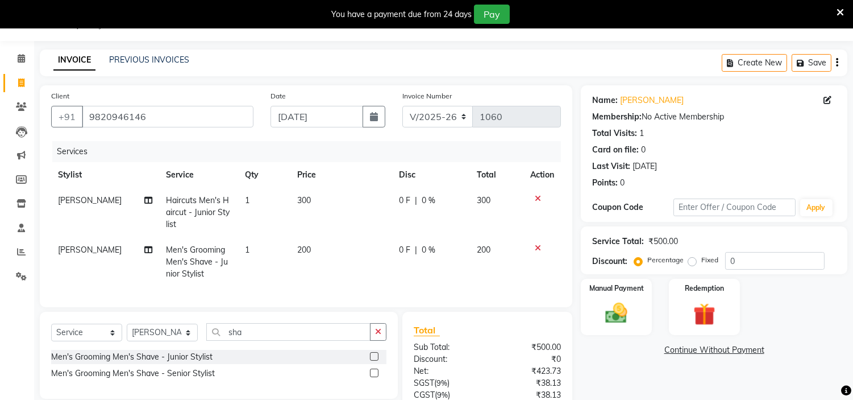
click at [477, 231] on tbody "[PERSON_NAME] Haircuts Men's Haircut - Junior Stylist 1 300 0 F | 0 % 300 [PERS…" at bounding box center [306, 237] width 510 height 99
click at [606, 317] on img at bounding box center [617, 313] width 38 height 27
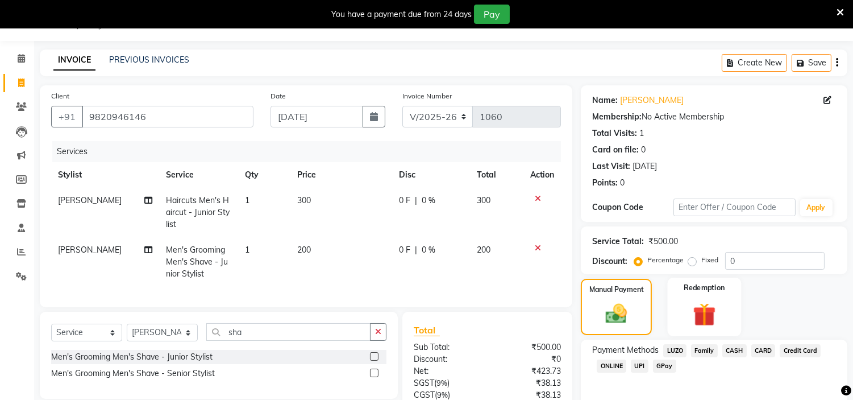
scroll to position [134, 0]
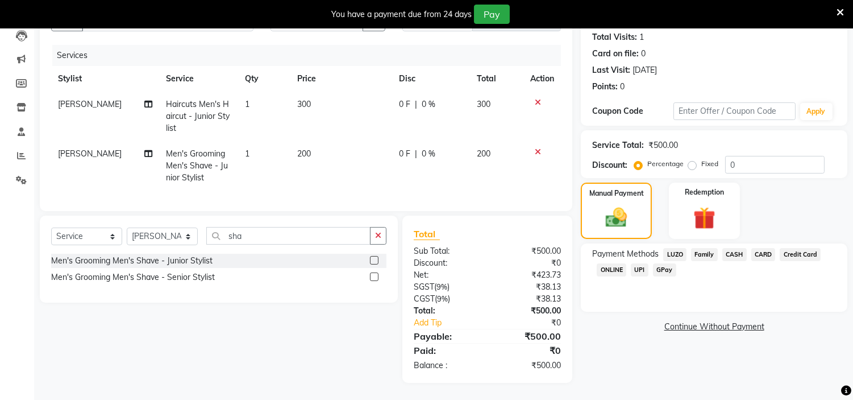
click at [662, 263] on span "GPay" at bounding box center [664, 269] width 23 height 13
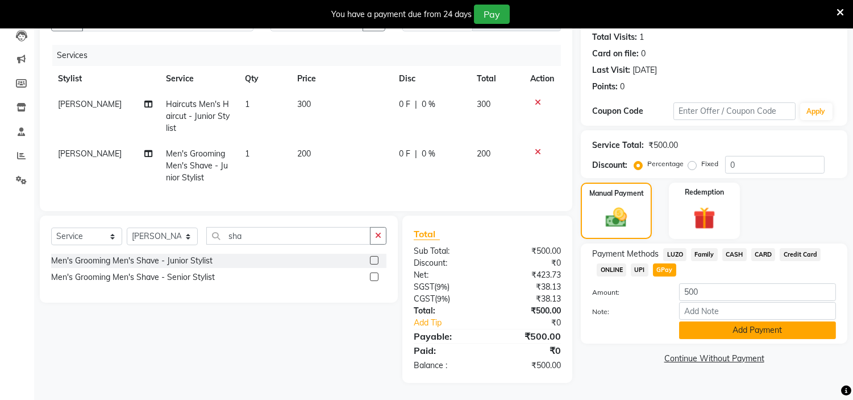
click at [701, 321] on button "Add Payment" at bounding box center [757, 330] width 157 height 18
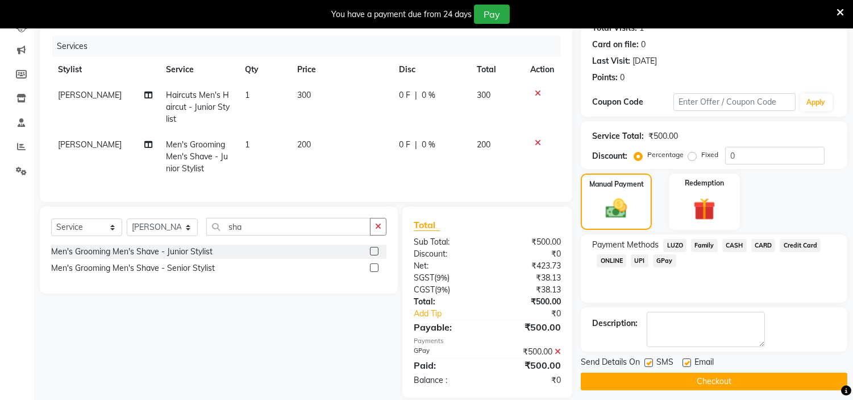
scroll to position [157, 0]
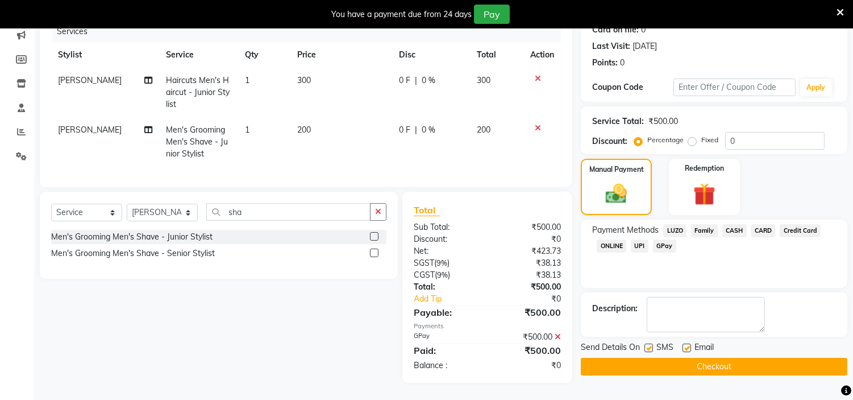
click at [672, 358] on button "Checkout" at bounding box center [714, 367] width 267 height 18
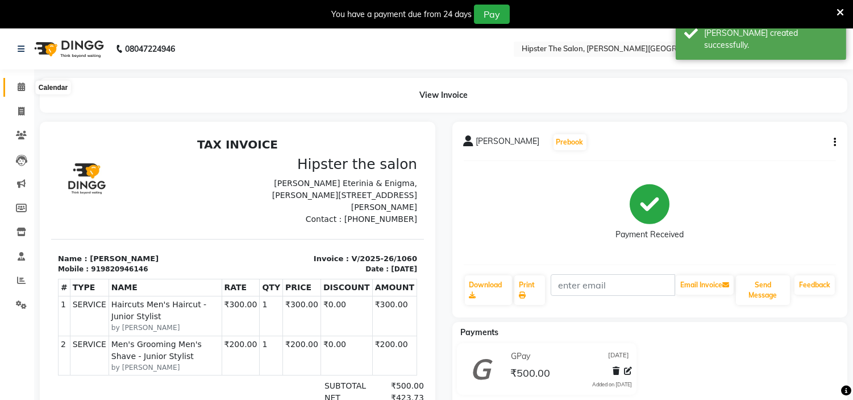
click at [19, 88] on icon at bounding box center [21, 86] width 7 height 9
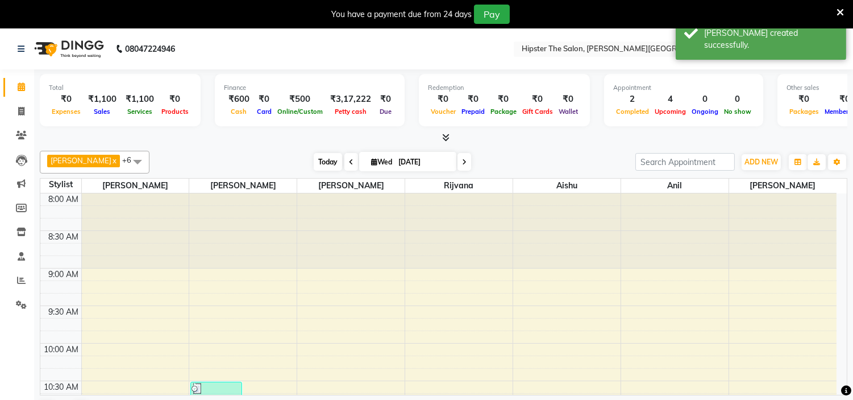
click at [314, 156] on span "Today" at bounding box center [328, 162] width 28 height 18
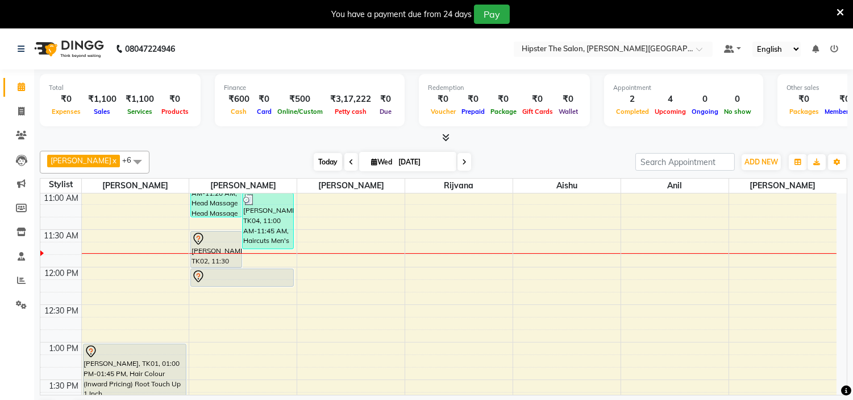
click at [314, 162] on span "Today" at bounding box center [328, 162] width 28 height 18
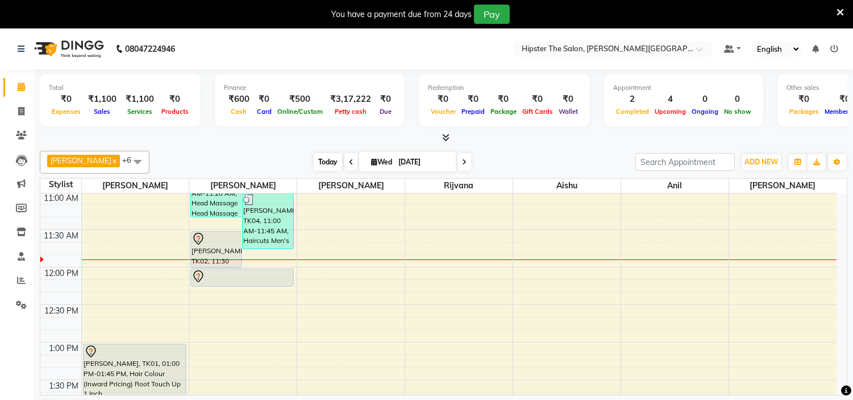
click at [319, 155] on span "Today" at bounding box center [328, 162] width 28 height 18
click at [21, 107] on icon at bounding box center [21, 111] width 6 height 9
select select "service"
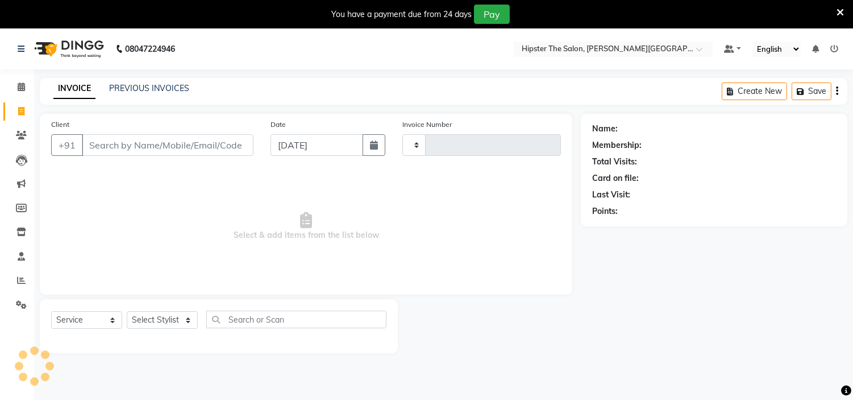
type input "1061"
select select "8592"
click at [196, 140] on input "Client" at bounding box center [168, 145] width 172 height 22
click at [18, 90] on icon at bounding box center [21, 86] width 7 height 9
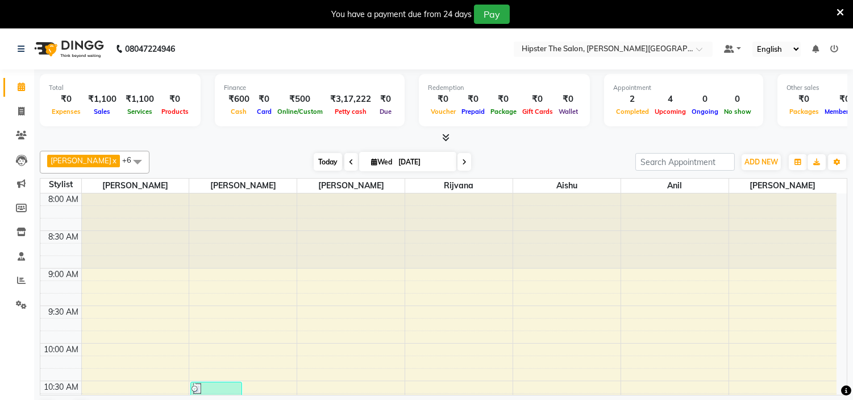
click at [317, 160] on span "Today" at bounding box center [328, 162] width 28 height 18
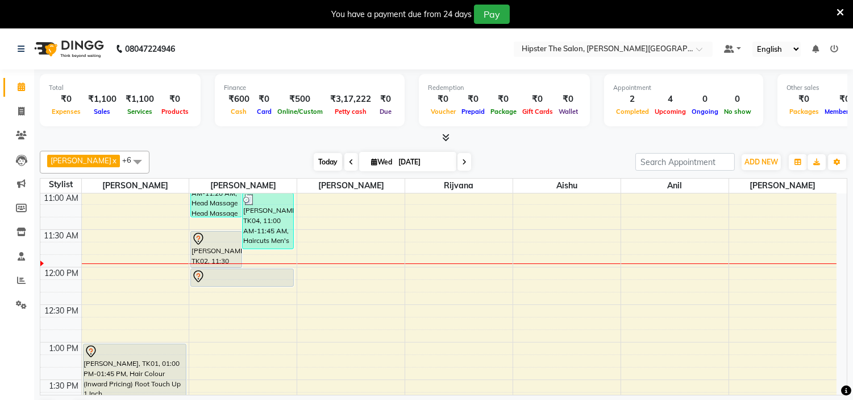
click at [321, 160] on span "Today" at bounding box center [328, 162] width 28 height 18
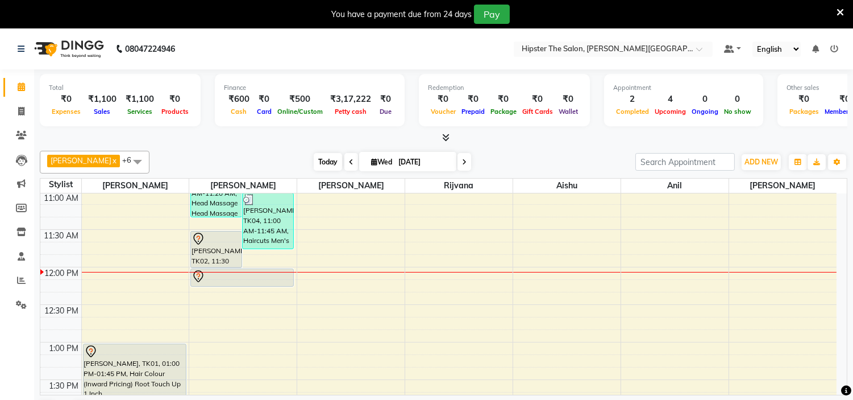
click at [321, 160] on span "Today" at bounding box center [328, 162] width 28 height 18
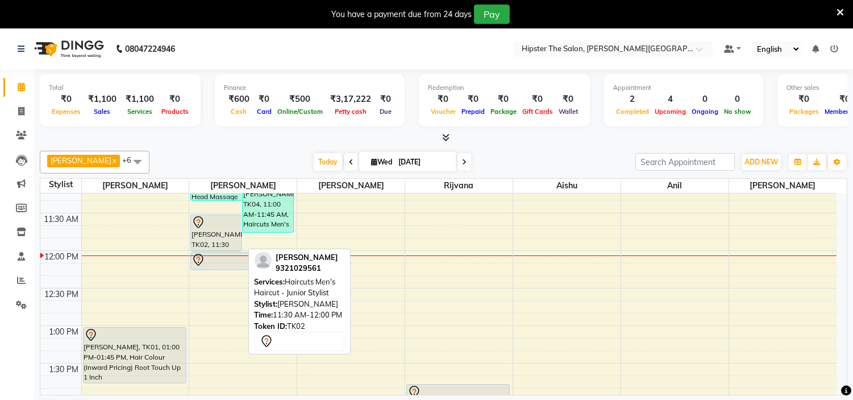
scroll to position [243, 0]
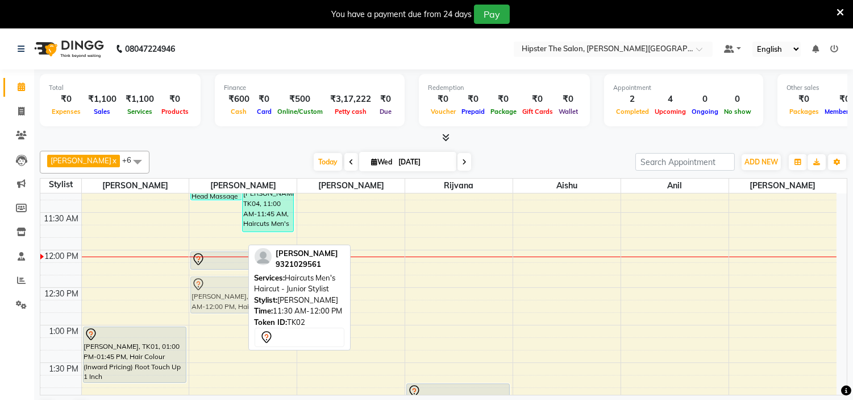
drag, startPoint x: 220, startPoint y: 225, endPoint x: 219, endPoint y: 285, distance: 60.8
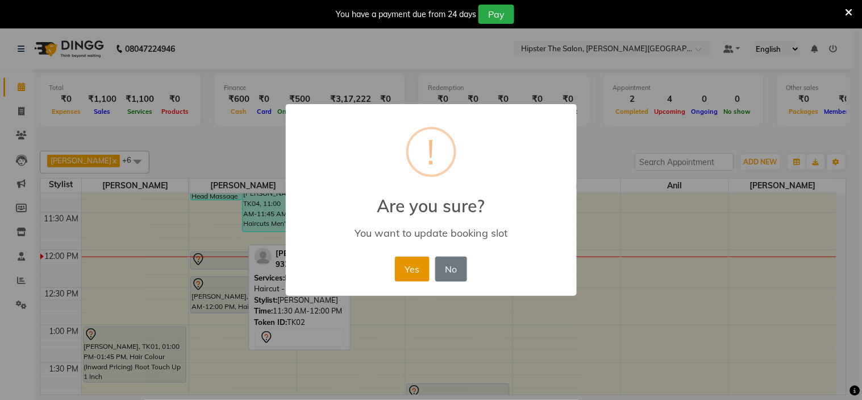
click at [415, 271] on button "Yes" at bounding box center [412, 268] width 35 height 25
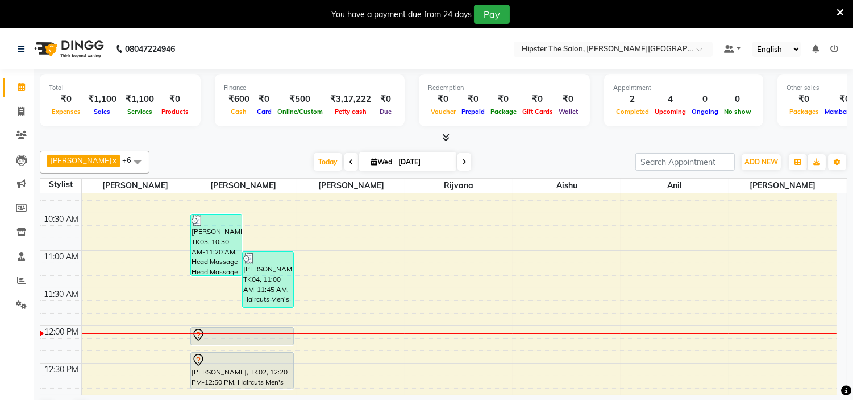
scroll to position [173, 0]
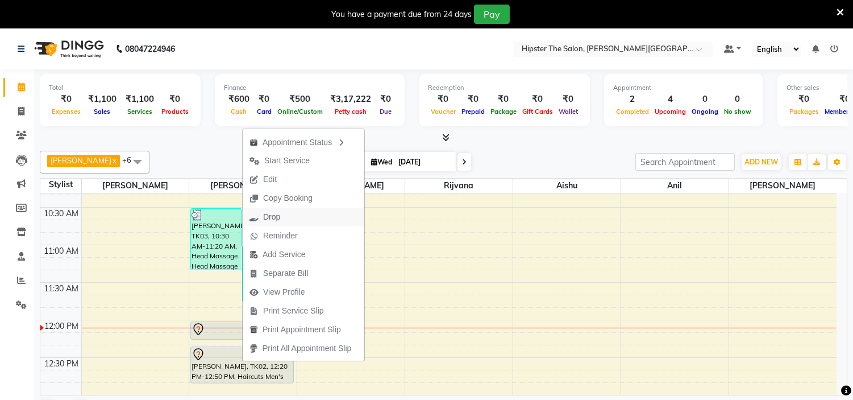
click at [271, 220] on span "Drop" at bounding box center [271, 217] width 17 height 12
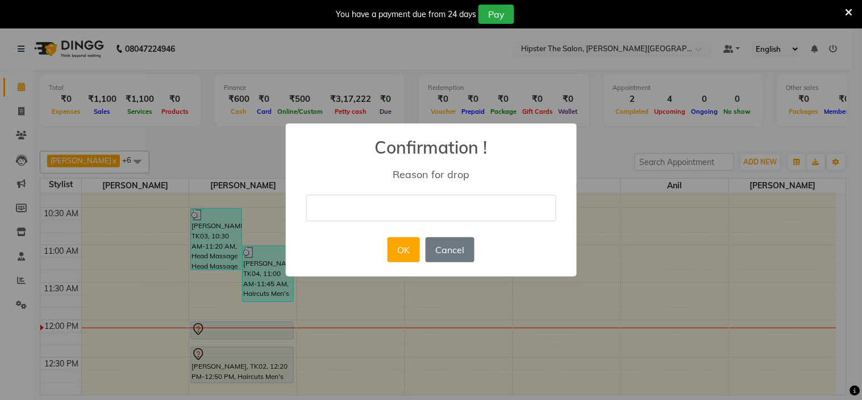
click at [302, 219] on div "× Confirmation ! Reason for drop OK No Cancel" at bounding box center [431, 199] width 291 height 153
click at [347, 203] on input "text" at bounding box center [431, 207] width 250 height 27
type input "cancel"
click at [414, 250] on button "OK" at bounding box center [404, 249] width 32 height 25
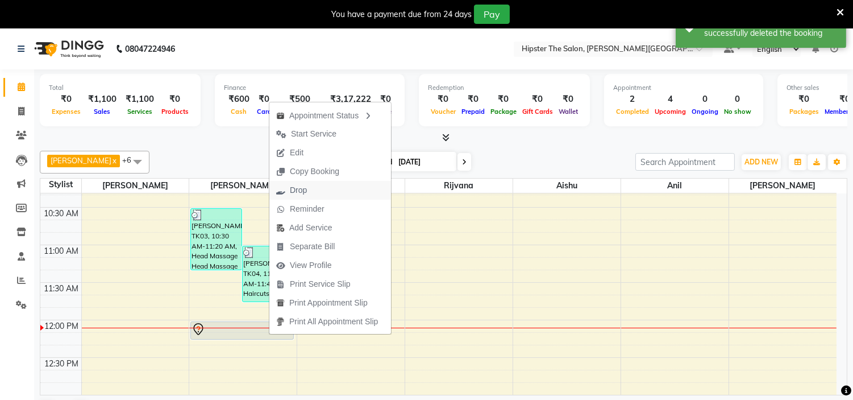
click at [297, 191] on span "Drop" at bounding box center [298, 190] width 17 height 12
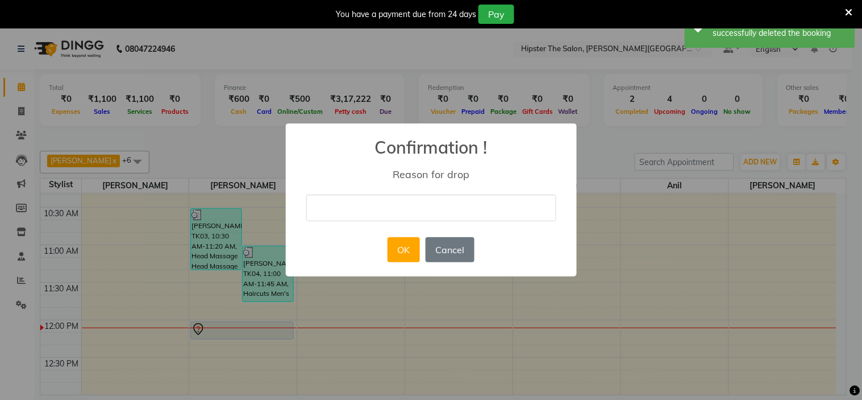
click at [326, 201] on input "text" at bounding box center [431, 207] width 250 height 27
type input "cancel"
click at [400, 248] on button "OK" at bounding box center [404, 249] width 32 height 25
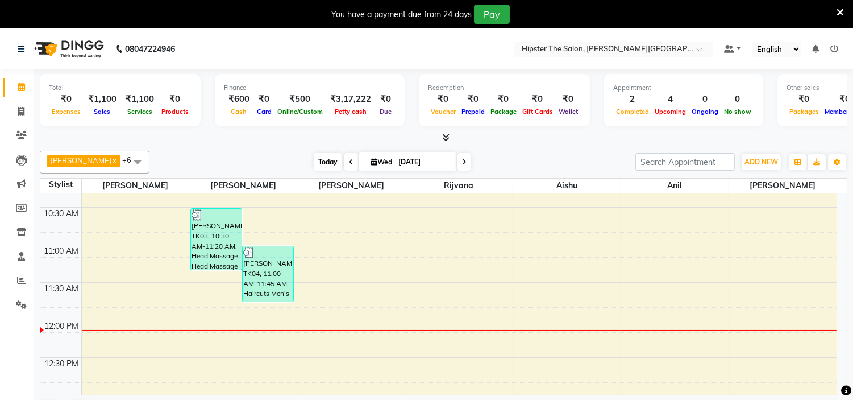
click at [314, 165] on span "Today" at bounding box center [328, 162] width 28 height 18
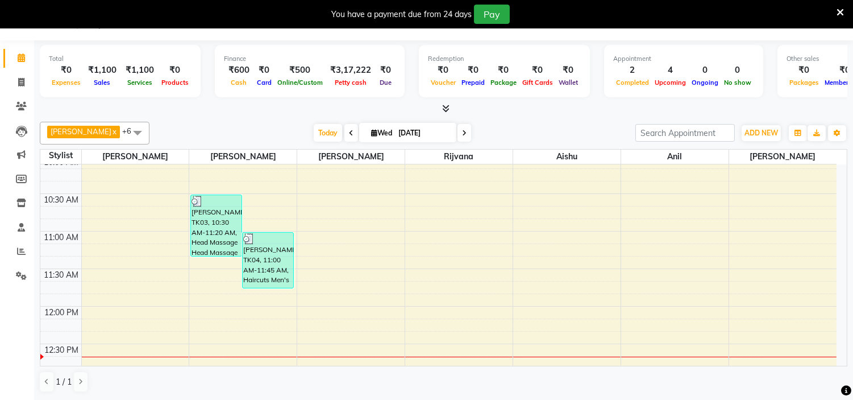
scroll to position [0, 0]
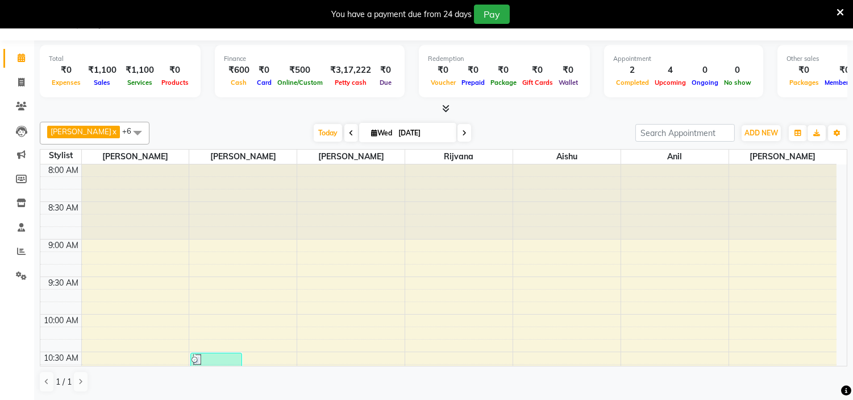
click at [349, 133] on icon at bounding box center [351, 133] width 5 height 7
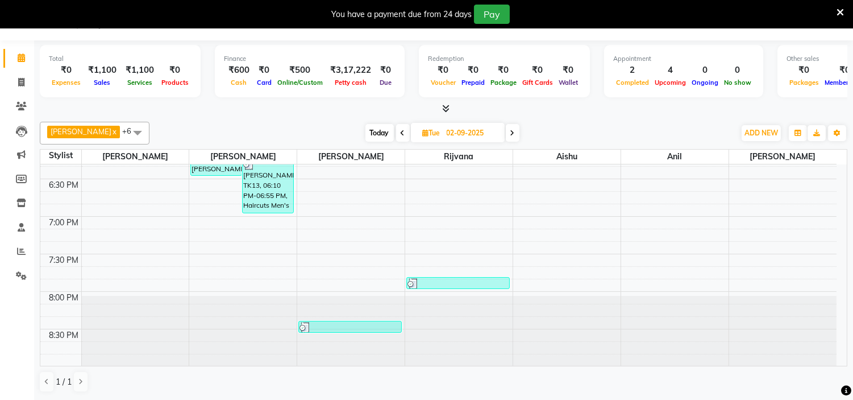
scroll to position [778, 0]
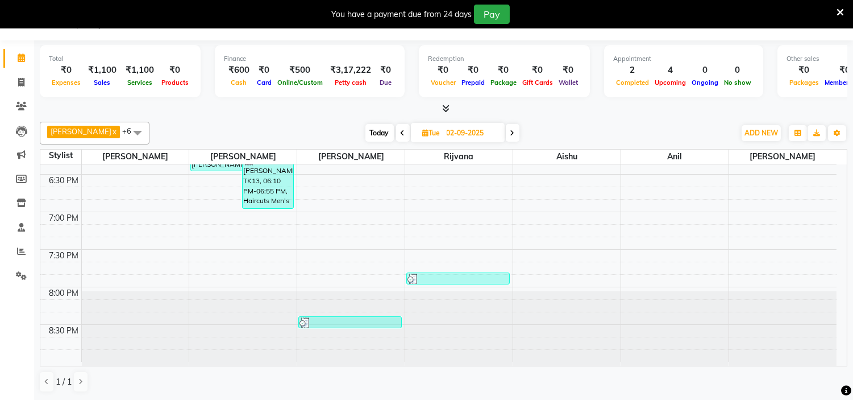
click at [510, 131] on icon at bounding box center [512, 133] width 5 height 7
type input "[DATE]"
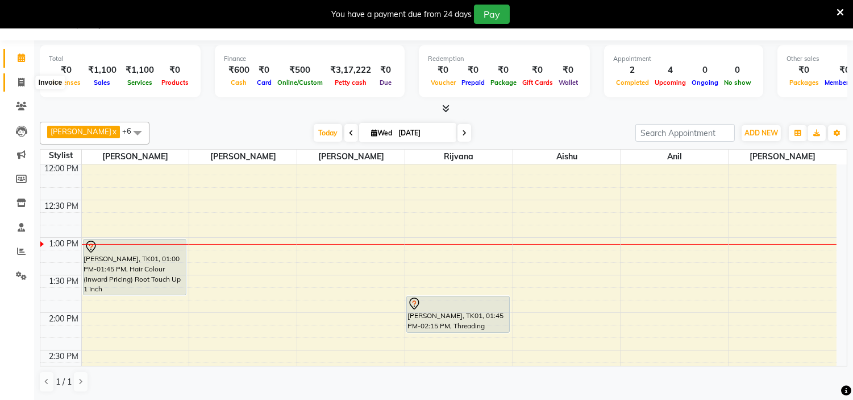
click at [21, 76] on span at bounding box center [21, 82] width 20 height 13
select select "8592"
select select "service"
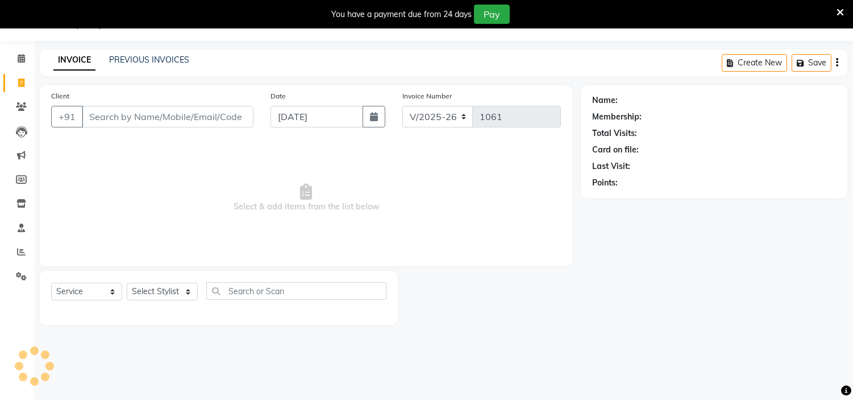
scroll to position [28, 0]
click at [134, 117] on input "Client" at bounding box center [168, 117] width 172 height 22
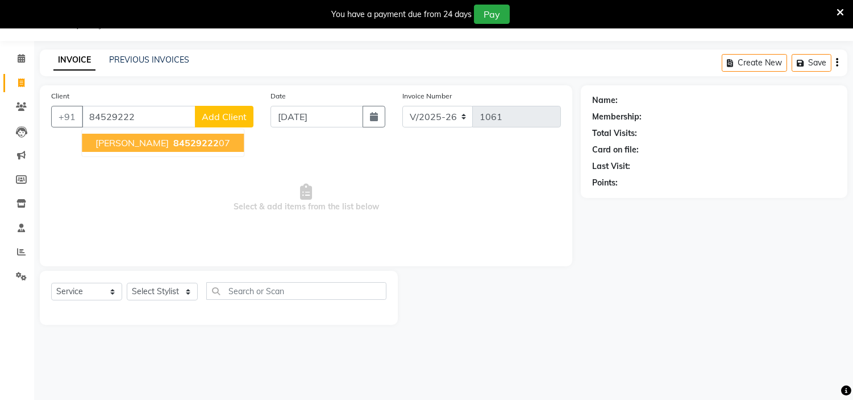
click at [112, 137] on span "[PERSON_NAME]" at bounding box center [131, 142] width 73 height 11
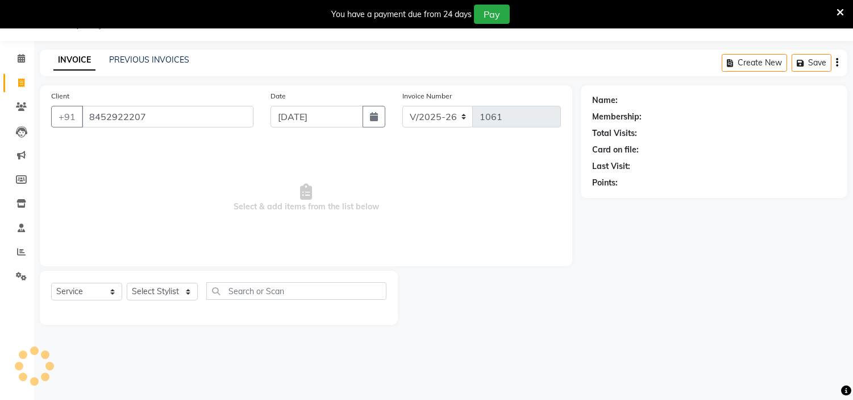
type input "8452922207"
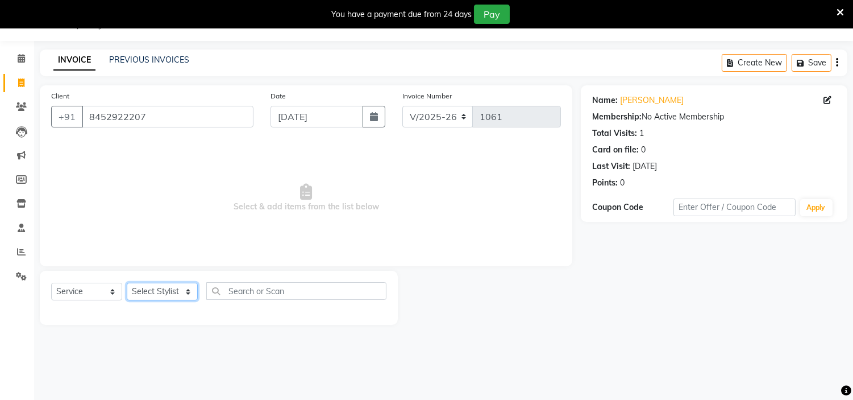
click at [163, 290] on select "Select Stylist [PERSON_NAME] [PERSON_NAME] [PERSON_NAME] [PERSON_NAME] Manager …" at bounding box center [162, 291] width 71 height 18
select select "85977"
click at [127, 283] on select "Select Stylist [PERSON_NAME] [PERSON_NAME] [PERSON_NAME] [PERSON_NAME] Manager …" at bounding box center [162, 291] width 71 height 18
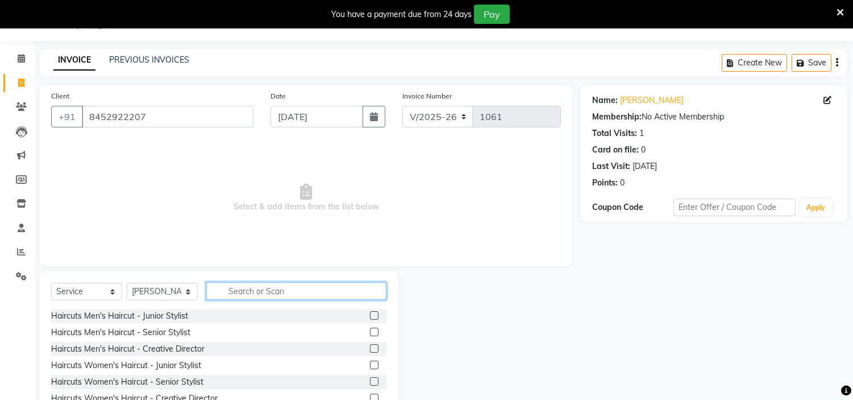
click at [255, 286] on input "text" at bounding box center [296, 291] width 180 height 18
click at [242, 292] on input "text" at bounding box center [296, 291] width 180 height 18
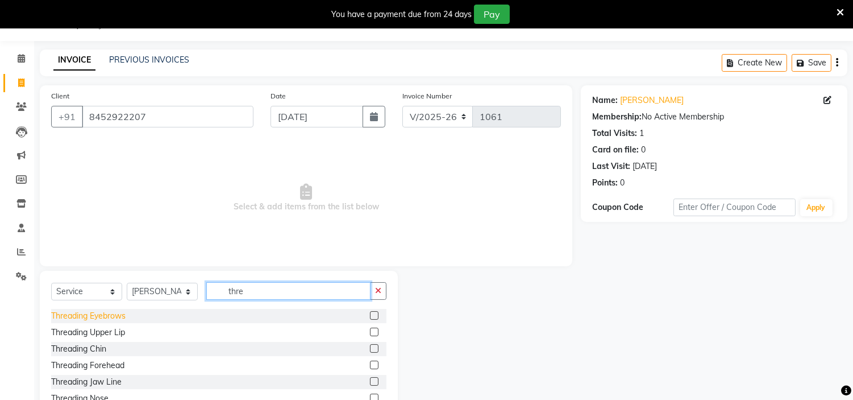
type input "thre"
click at [72, 311] on div "Threading Eyebrows" at bounding box center [88, 316] width 74 height 12
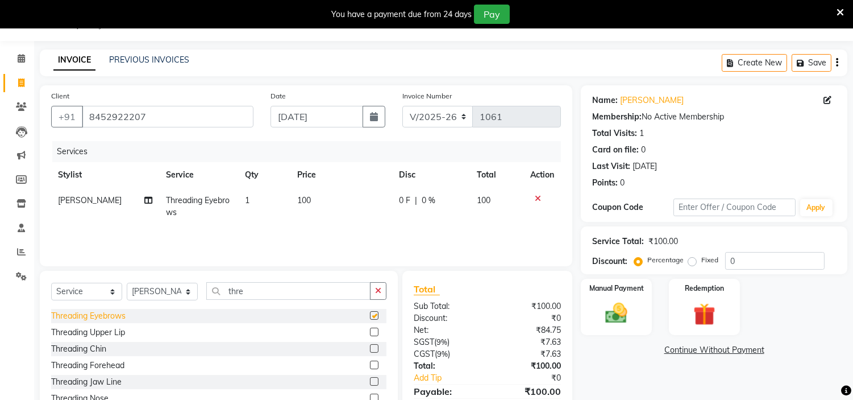
checkbox input "false"
click at [618, 311] on img at bounding box center [617, 313] width 38 height 27
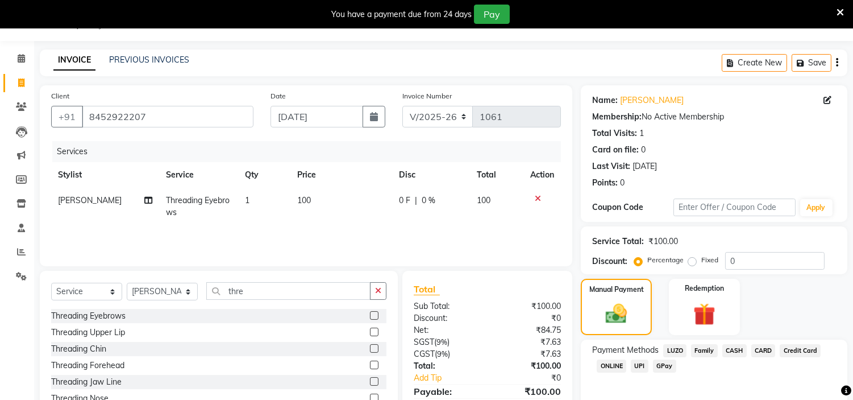
click at [662, 363] on span "GPay" at bounding box center [664, 365] width 23 height 13
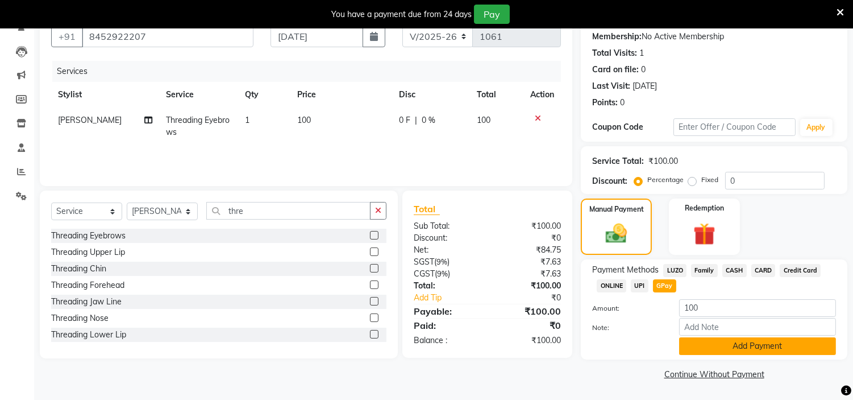
click at [759, 350] on button "Add Payment" at bounding box center [757, 346] width 157 height 18
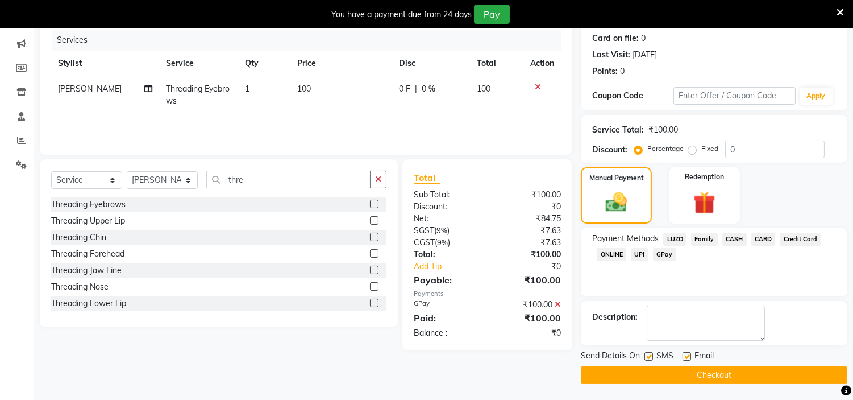
scroll to position [139, 0]
click at [702, 374] on button "Checkout" at bounding box center [714, 376] width 267 height 18
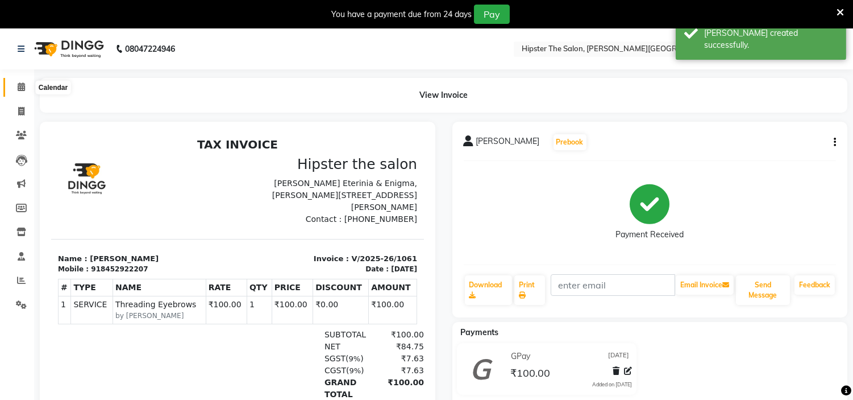
click at [18, 88] on icon at bounding box center [21, 86] width 7 height 9
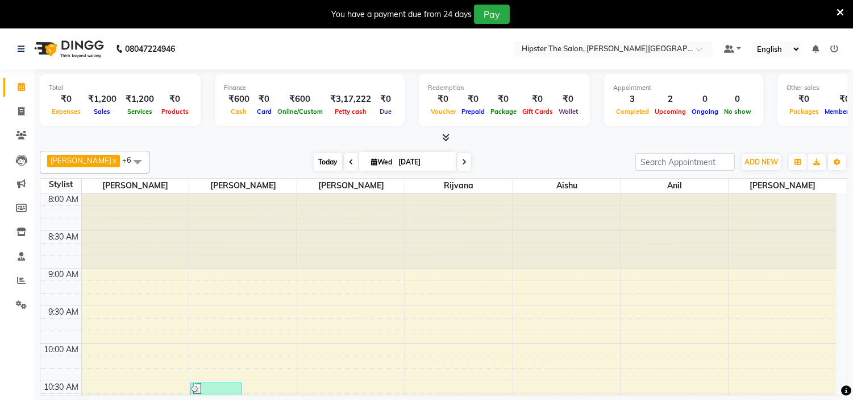
click at [314, 166] on span "Today" at bounding box center [328, 162] width 28 height 18
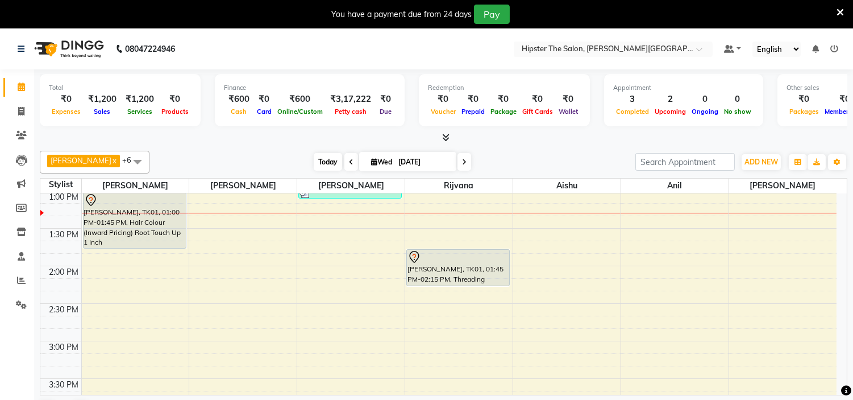
click at [314, 165] on span "Today" at bounding box center [328, 162] width 28 height 18
click at [314, 159] on span "Today" at bounding box center [328, 162] width 28 height 18
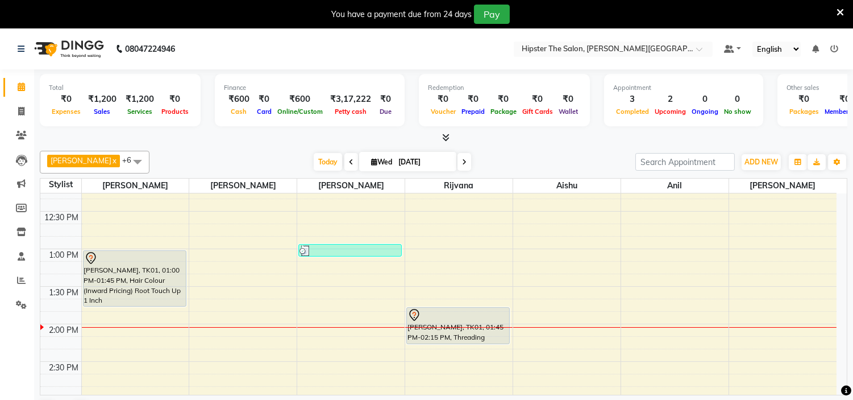
scroll to position [25, 0]
